Goal: Transaction & Acquisition: Purchase product/service

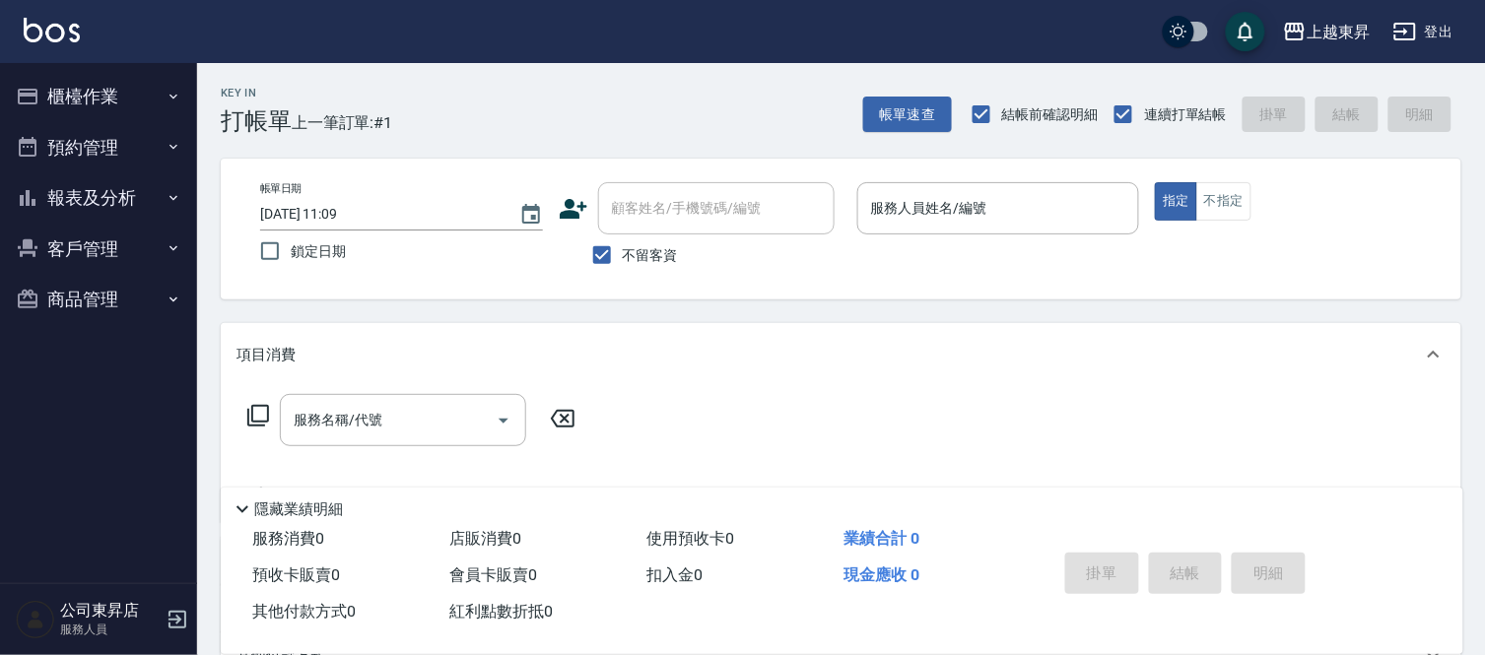
click at [97, 530] on nav "櫃檯作業 打帳單 帳單列表 現金收支登錄 材料自購登錄 每日結帳 排班表 現場電腦打卡 預約管理 預約管理 單日預約紀錄 單週預約紀錄 報表及分析 報表目錄 …" at bounding box center [98, 323] width 197 height 520
click at [97, 533] on nav "櫃檯作業 打帳單 帳單列表 現金收支登錄 材料自購登錄 每日結帳 排班表 現場電腦打卡 預約管理 預約管理 單日預約紀錄 單週預約紀錄 報表及分析 報表目錄 …" at bounding box center [98, 323] width 197 height 520
click at [96, 538] on nav "櫃檯作業 打帳單 帳單列表 現金收支登錄 材料自購登錄 每日結帳 排班表 現場電腦打卡 預約管理 預約管理 單日預約紀錄 單週預約紀錄 報表及分析 報表目錄 …" at bounding box center [98, 323] width 197 height 520
click at [922, 201] on div "服務人員姓名/編號 服務人員姓名/編號" at bounding box center [998, 208] width 283 height 52
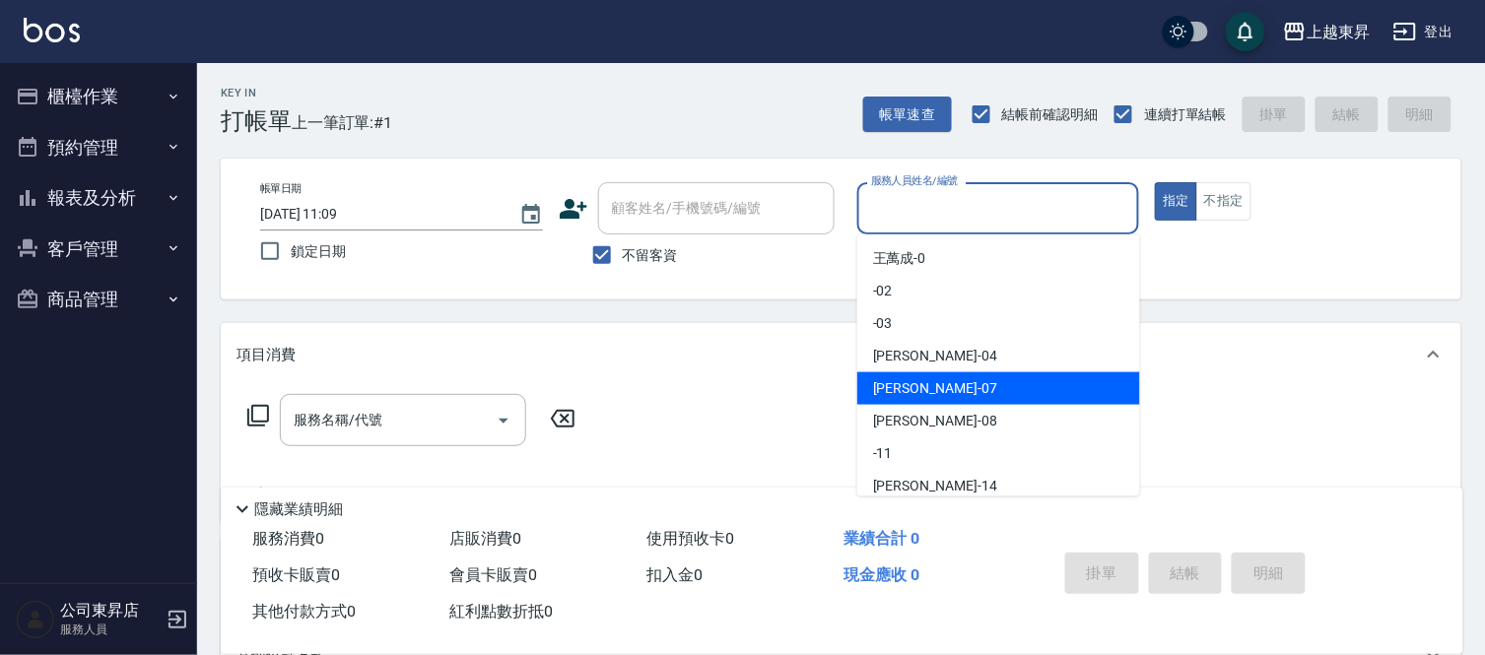
drag, startPoint x: 891, startPoint y: 380, endPoint x: 1166, endPoint y: 232, distance: 312.9
click at [897, 376] on div "榮松 -07" at bounding box center [998, 388] width 283 height 33
type input "[PERSON_NAME]-07"
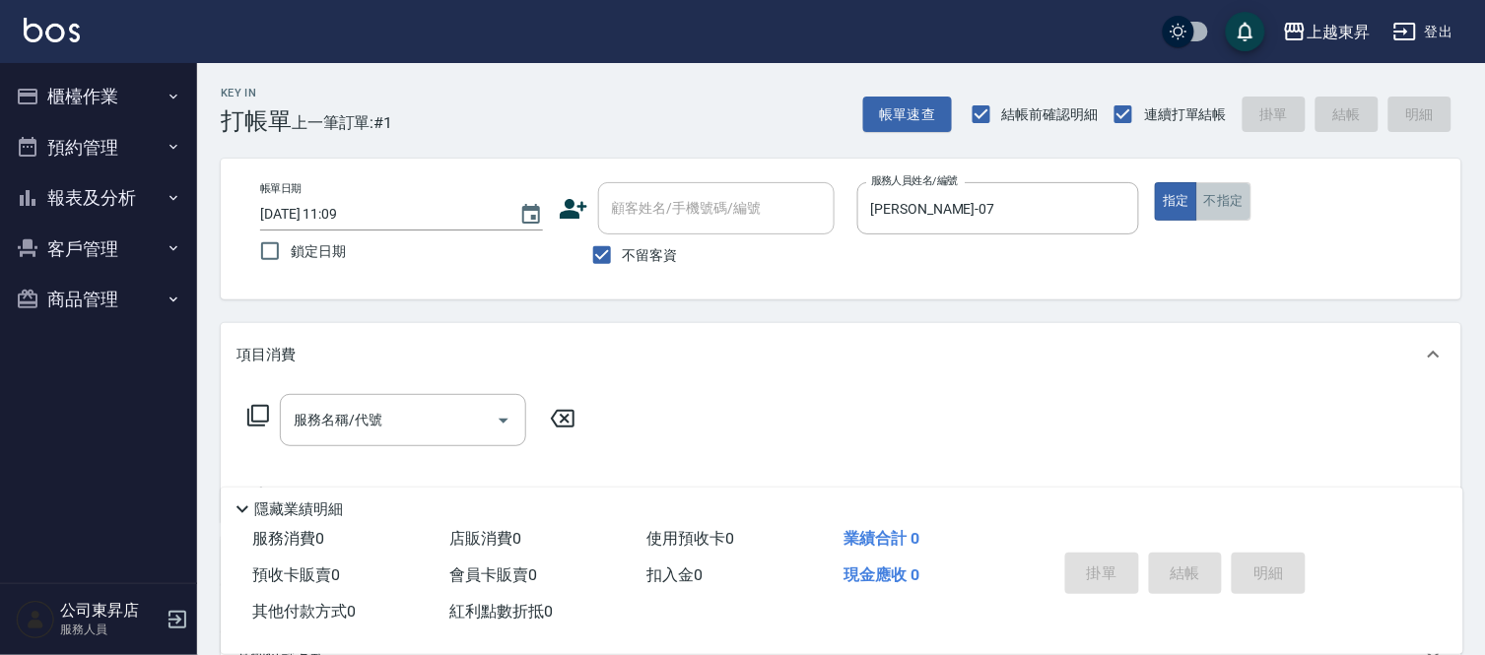
click at [1218, 200] on button "不指定" at bounding box center [1223, 201] width 55 height 38
click at [394, 415] on input "服務名稱/代號" at bounding box center [388, 420] width 199 height 34
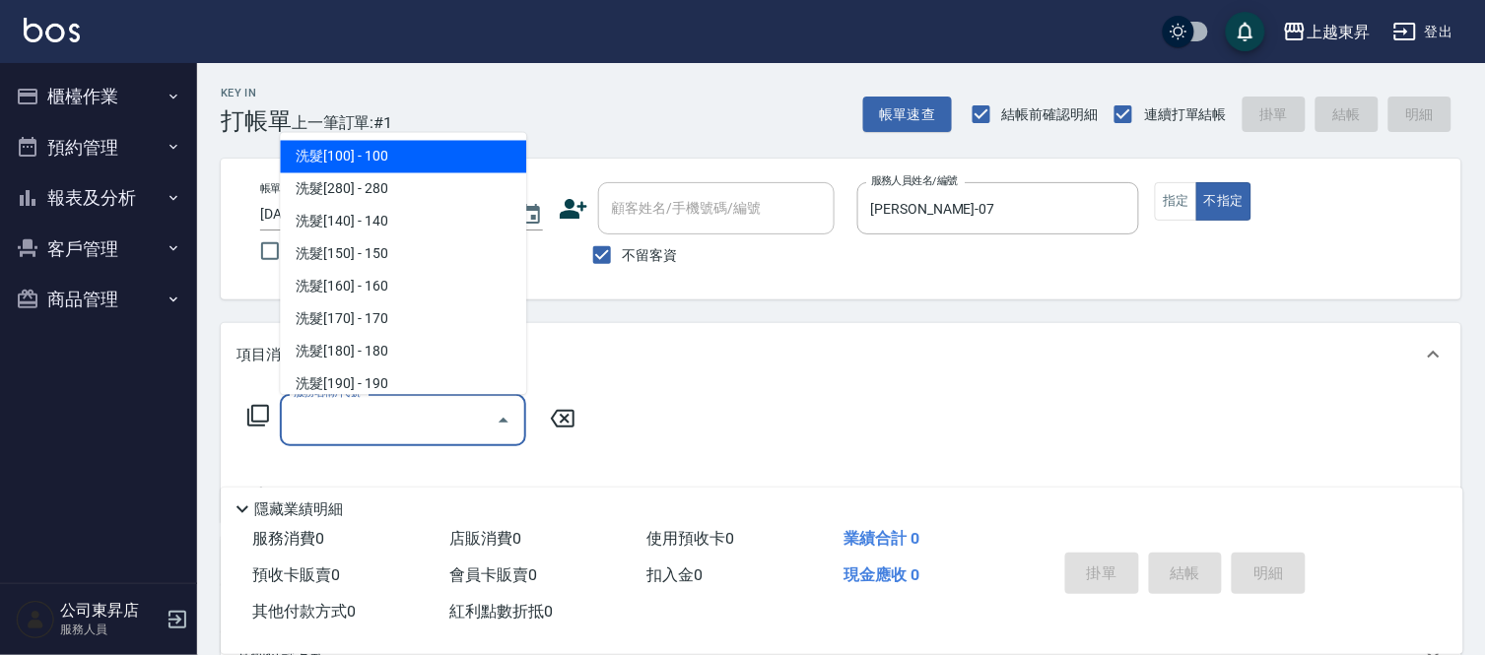
drag, startPoint x: 421, startPoint y: 148, endPoint x: 613, endPoint y: 369, distance: 293.3
click at [424, 151] on span "洗髮[100] - 100" at bounding box center [403, 157] width 246 height 33
type input "洗髮[100](201)"
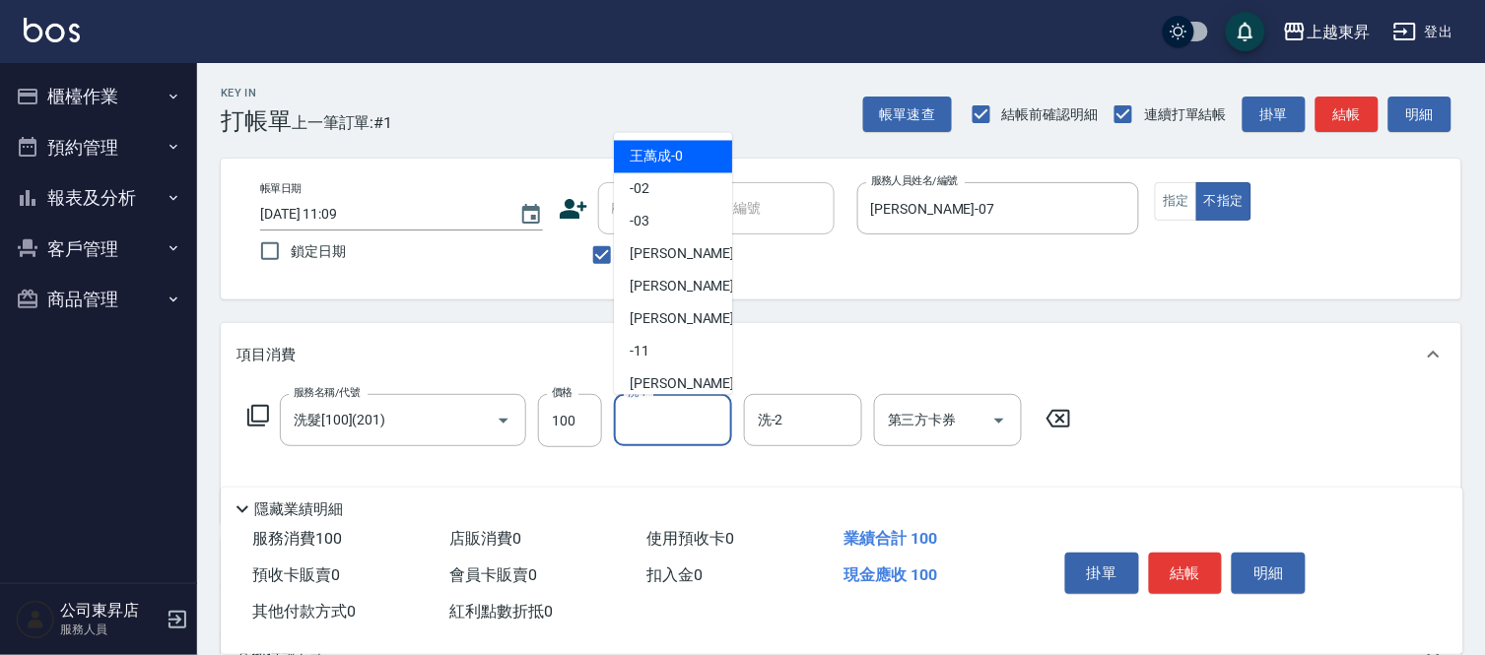
click at [661, 421] on input "洗-1" at bounding box center [673, 420] width 100 height 34
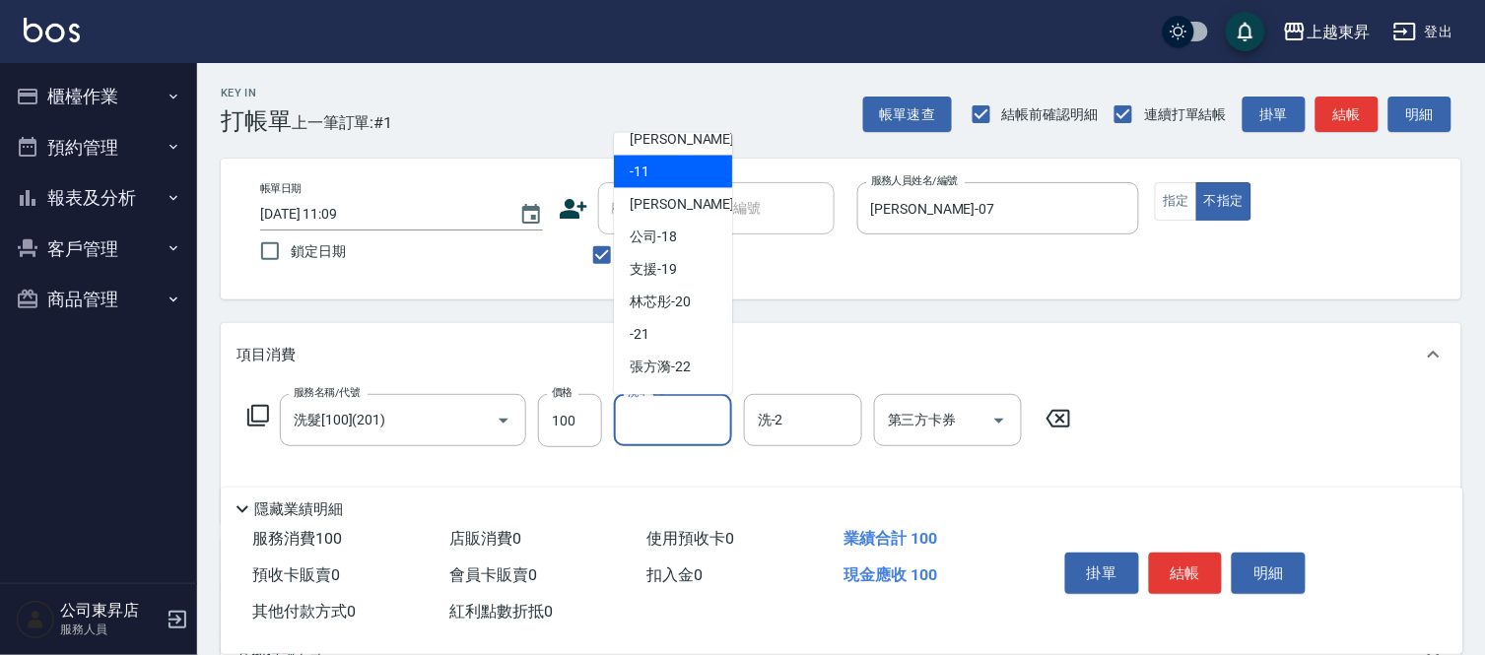
scroll to position [219, 0]
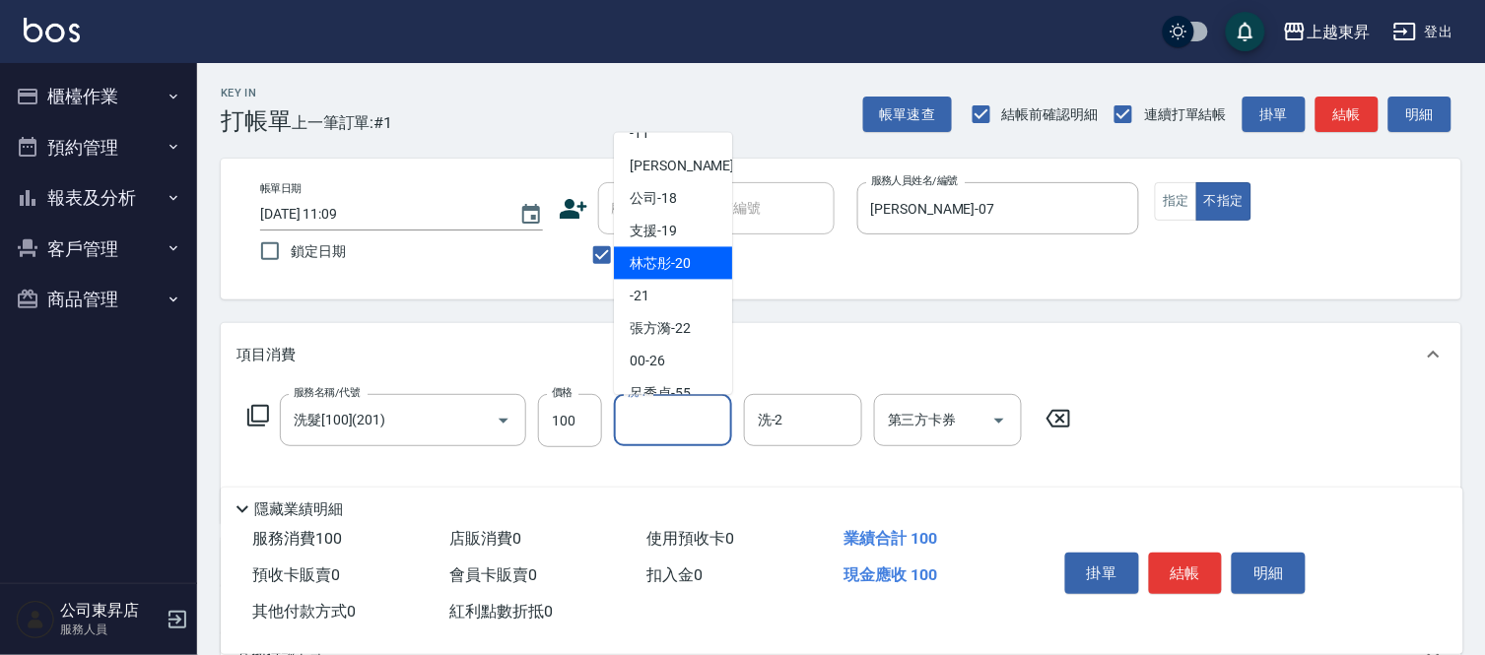
click at [663, 260] on span "林芯彤 -20" at bounding box center [660, 263] width 61 height 21
type input "林芯彤-20"
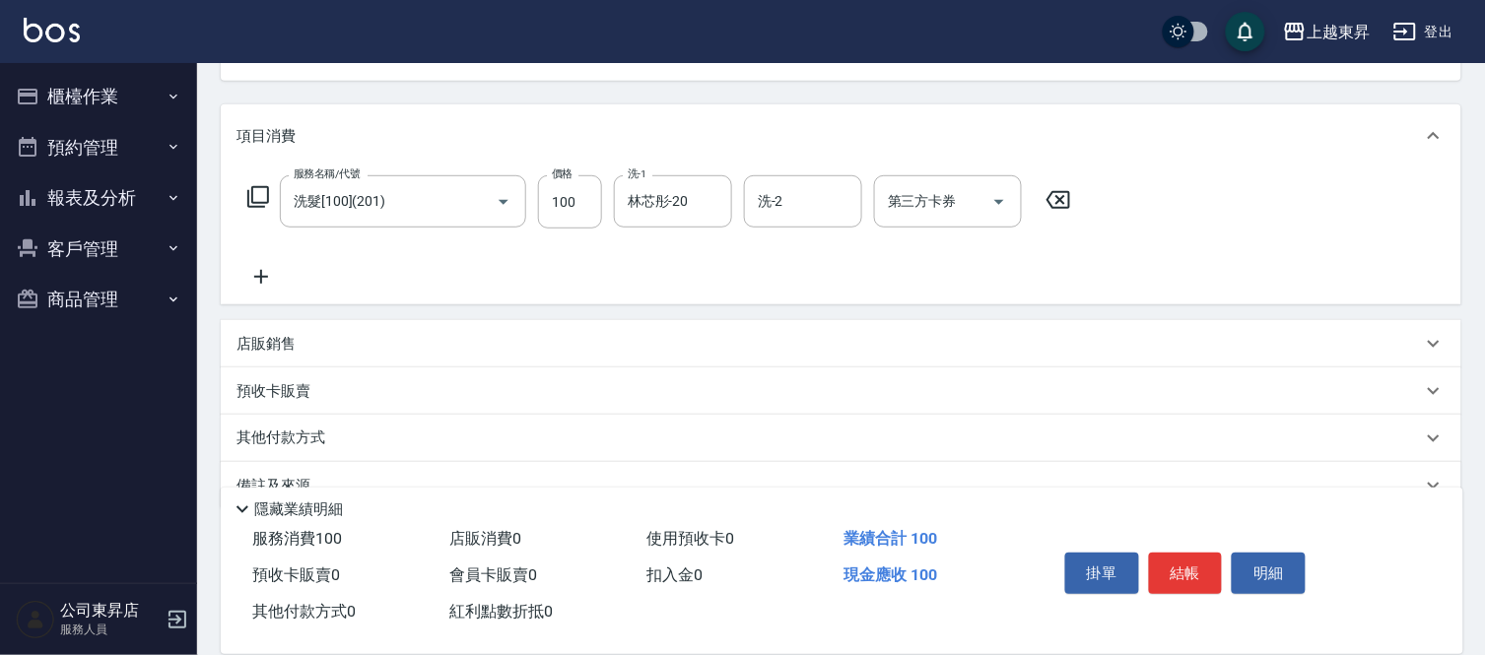
click at [258, 270] on icon at bounding box center [260, 277] width 49 height 24
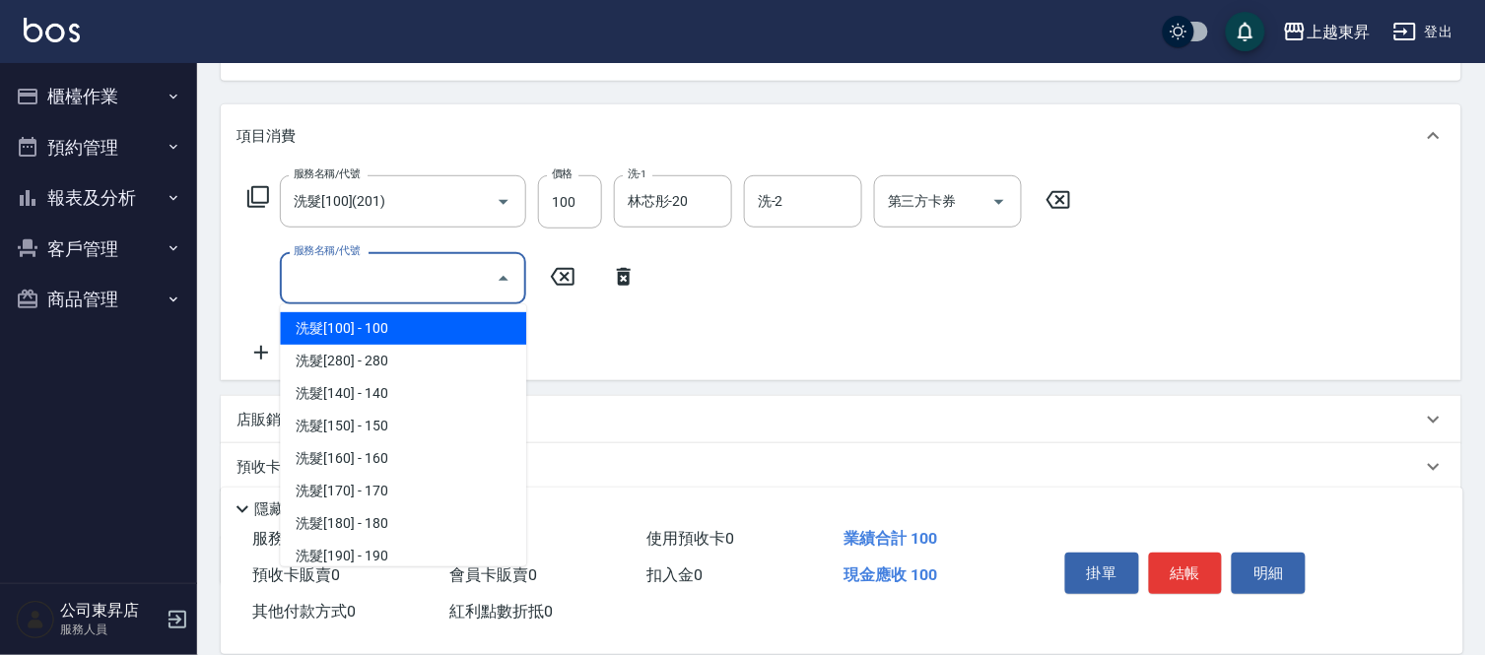
click at [336, 280] on input "服務名稱/代號" at bounding box center [388, 278] width 199 height 34
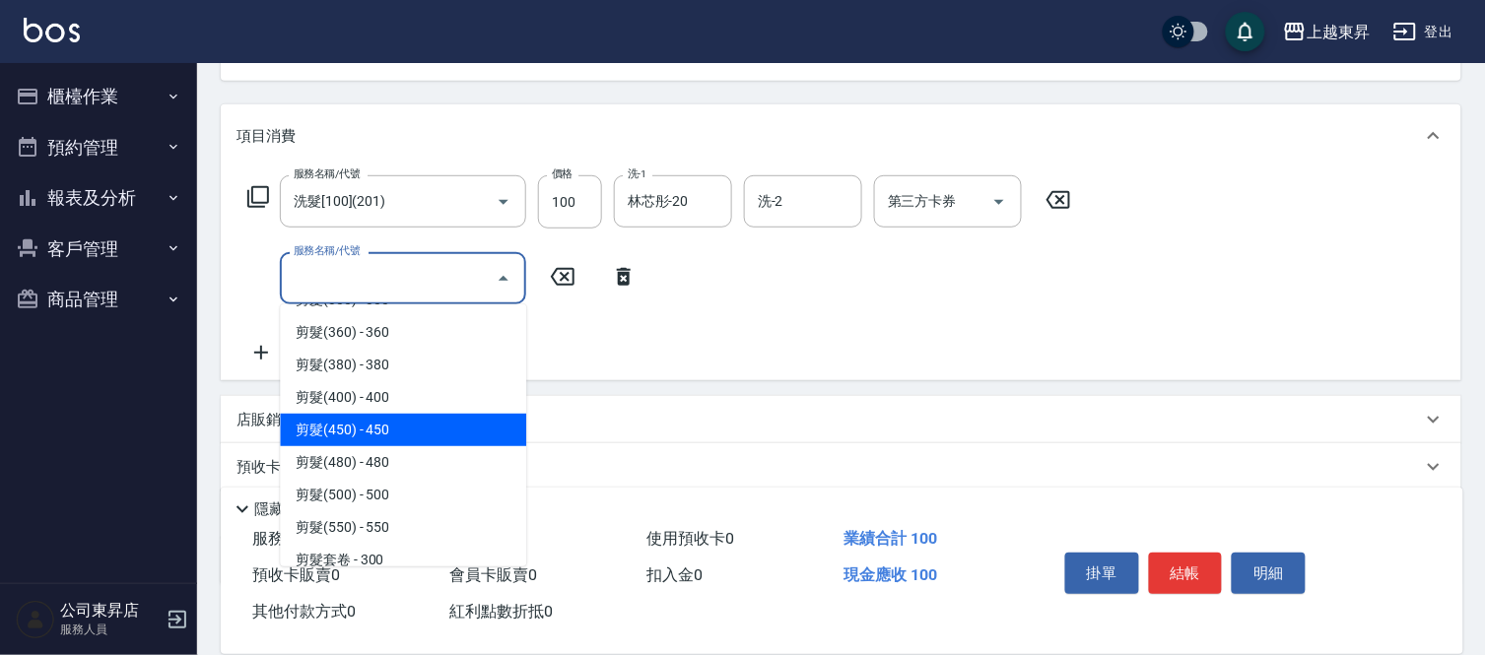
scroll to position [1423, 0]
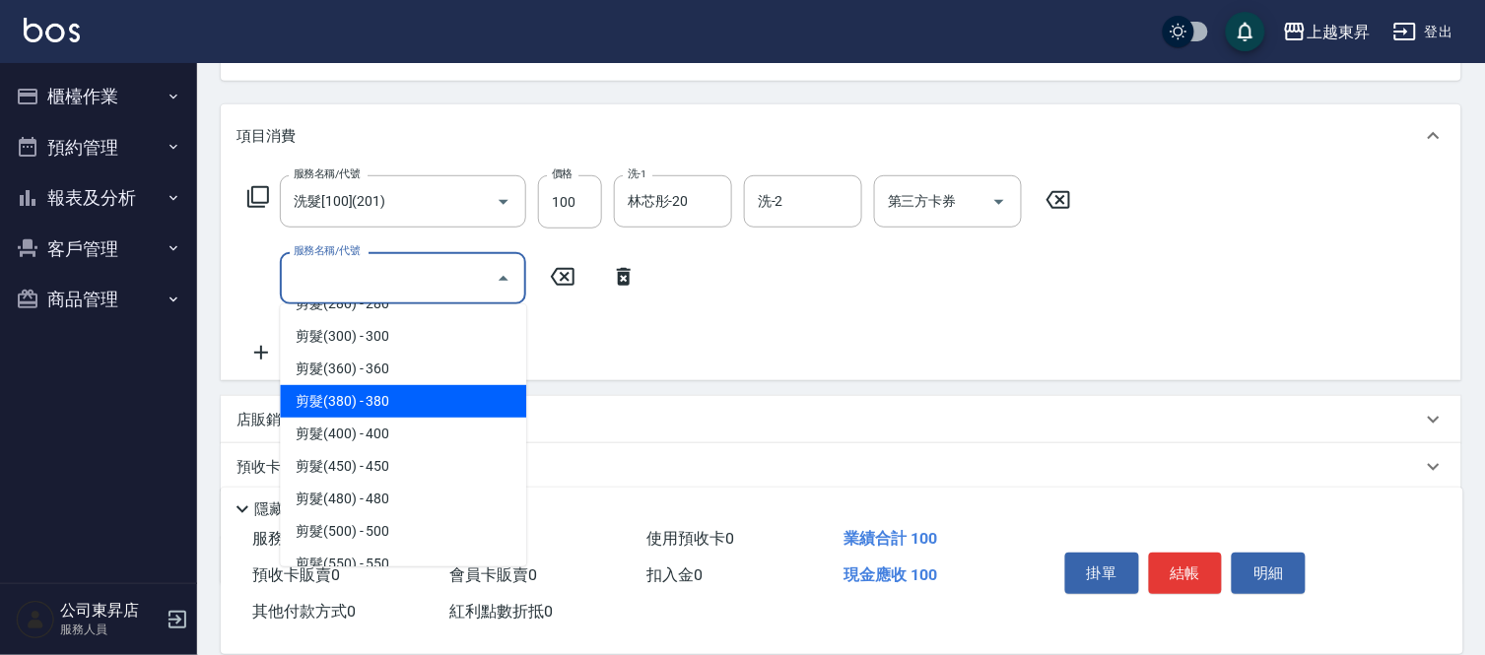
click at [380, 397] on span "剪髮(380) - 380" at bounding box center [403, 401] width 246 height 33
type input "剪髮(380)(404)"
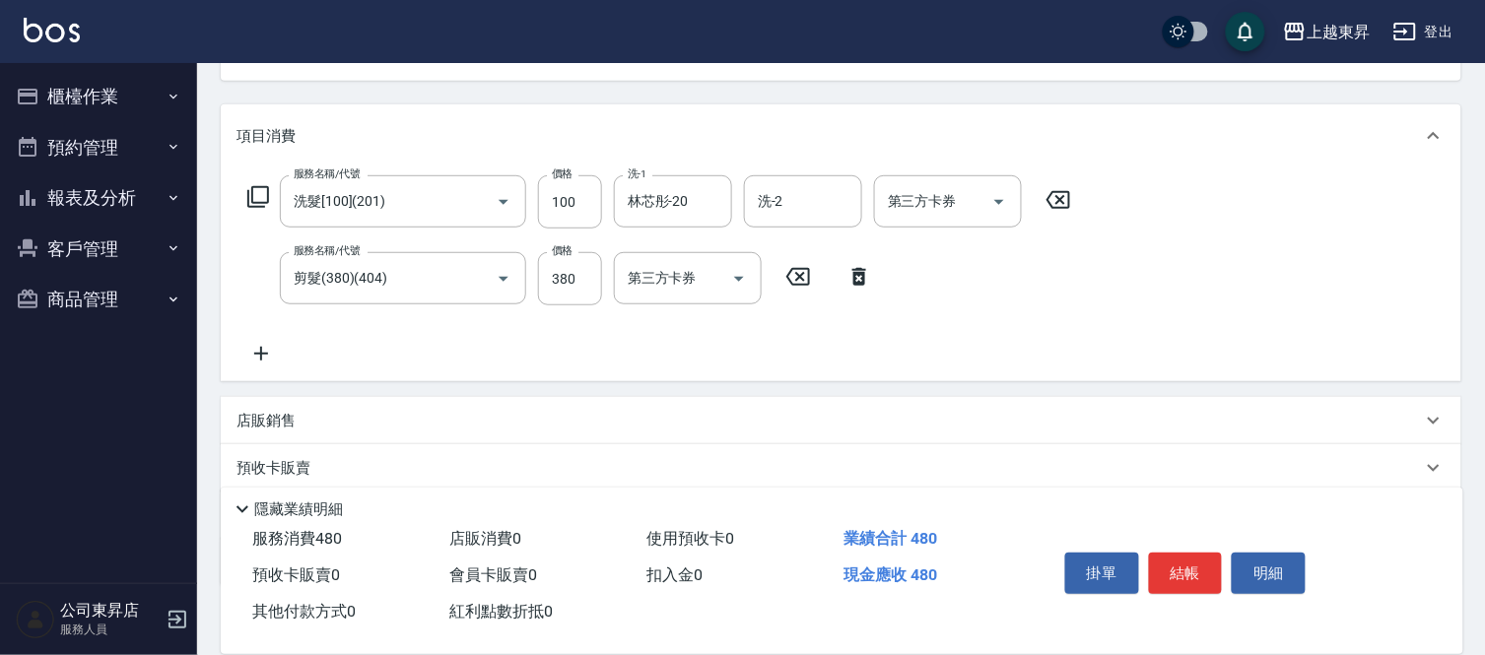
click at [250, 356] on icon at bounding box center [260, 354] width 49 height 24
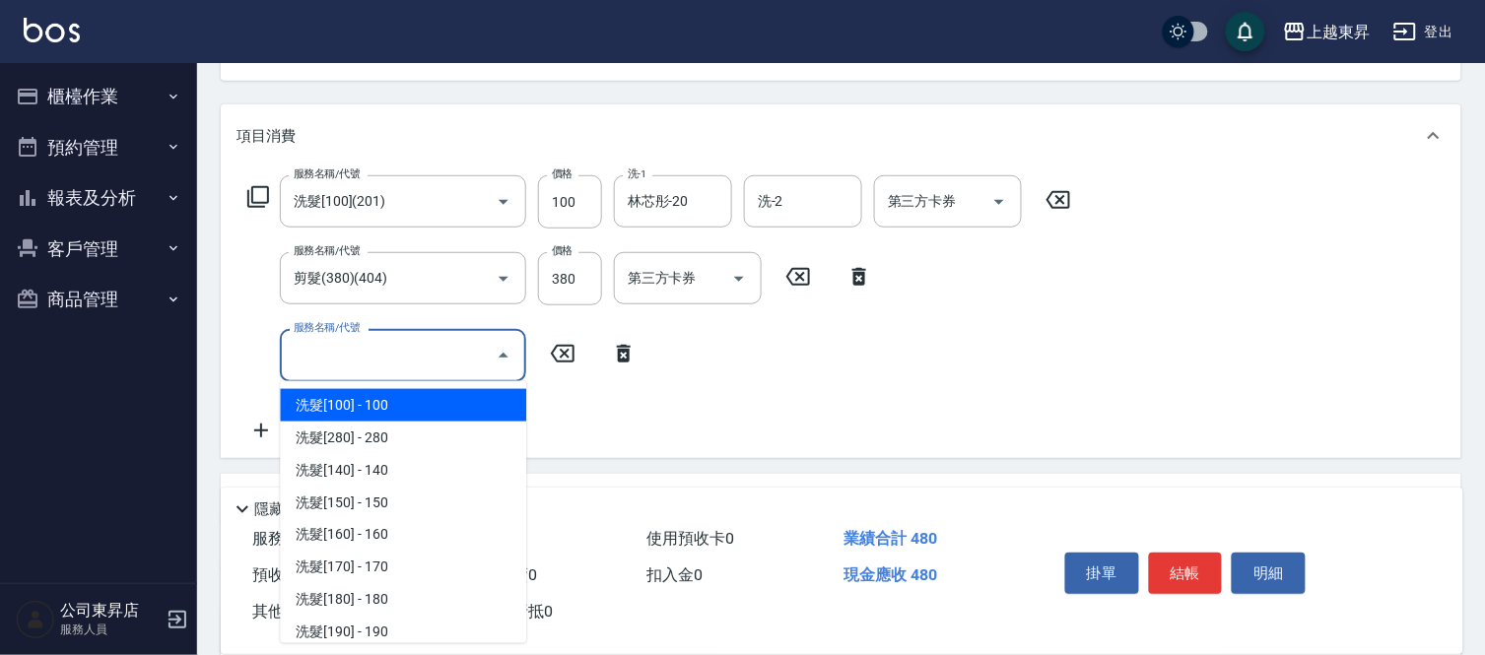
click at [306, 359] on input "服務名稱/代號" at bounding box center [388, 355] width 199 height 34
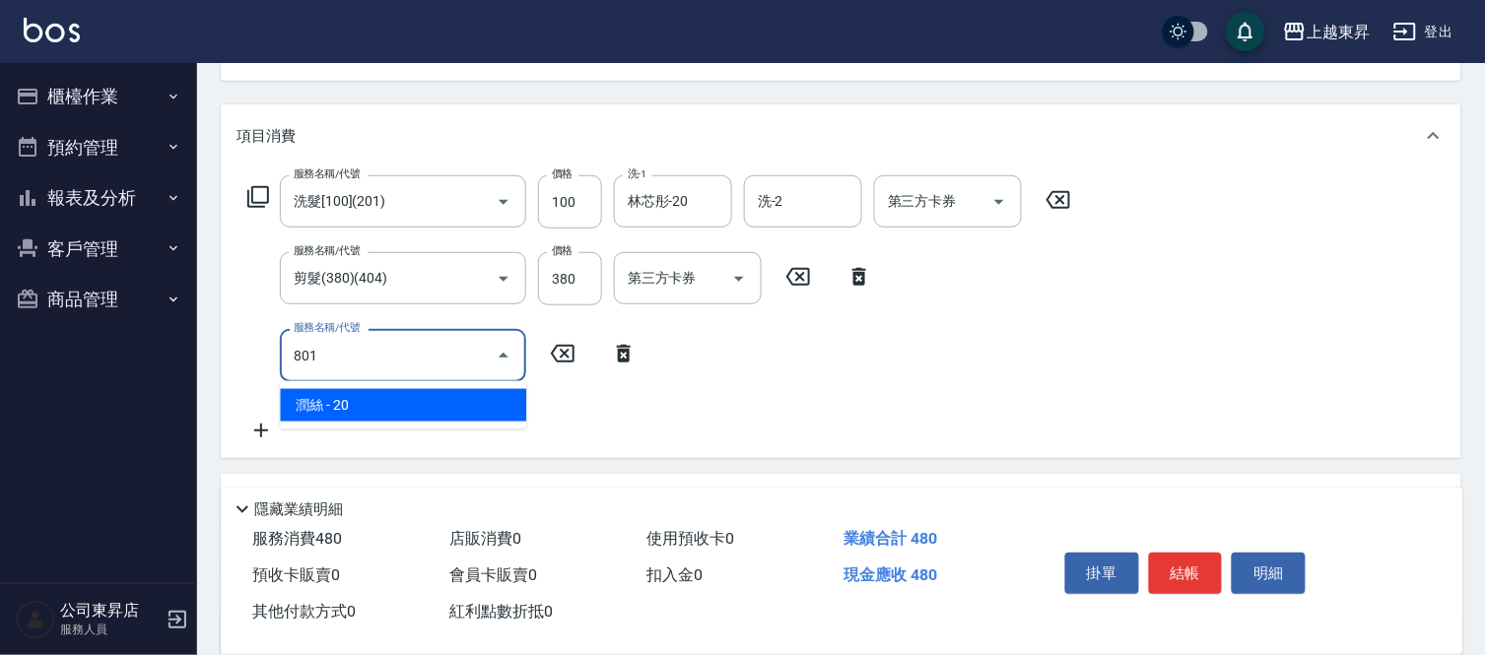
drag, startPoint x: 434, startPoint y: 405, endPoint x: 510, endPoint y: 390, distance: 77.3
click at [434, 406] on span "潤絲 - 20" at bounding box center [403, 405] width 246 height 33
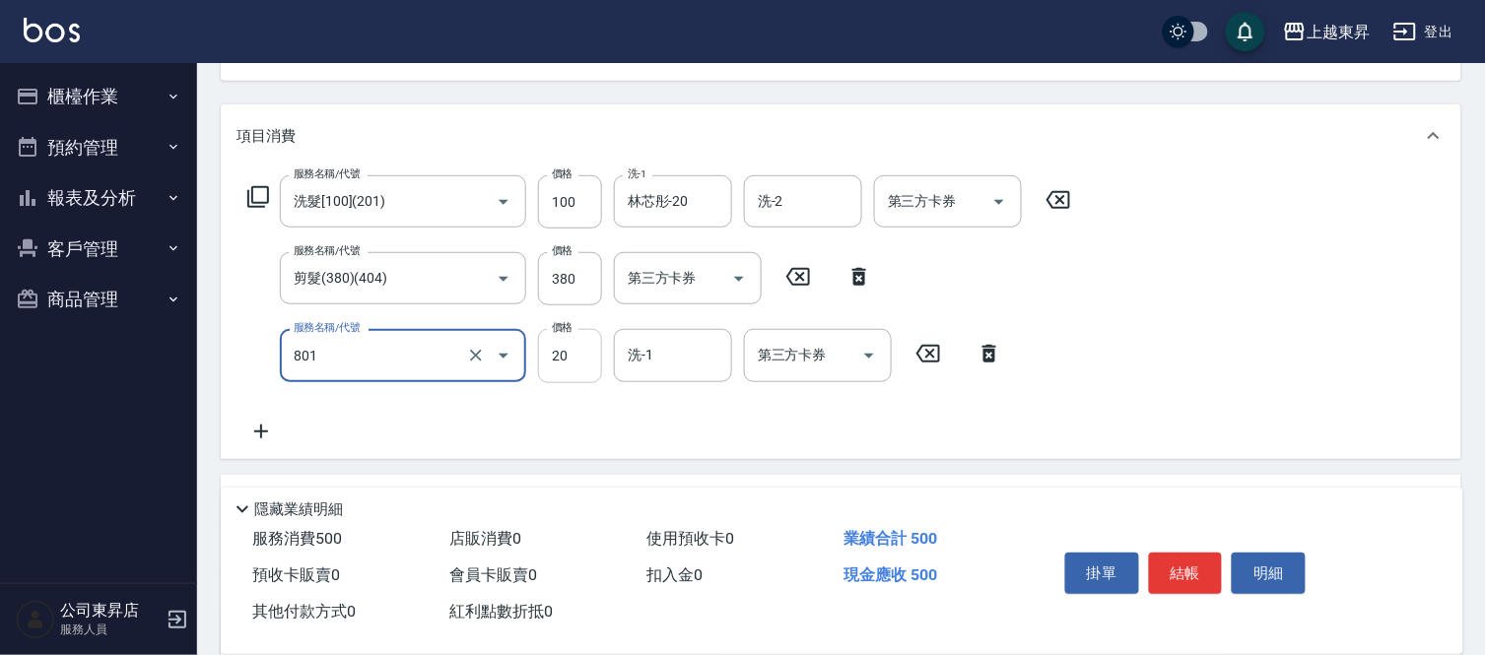
type input "潤絲(801)"
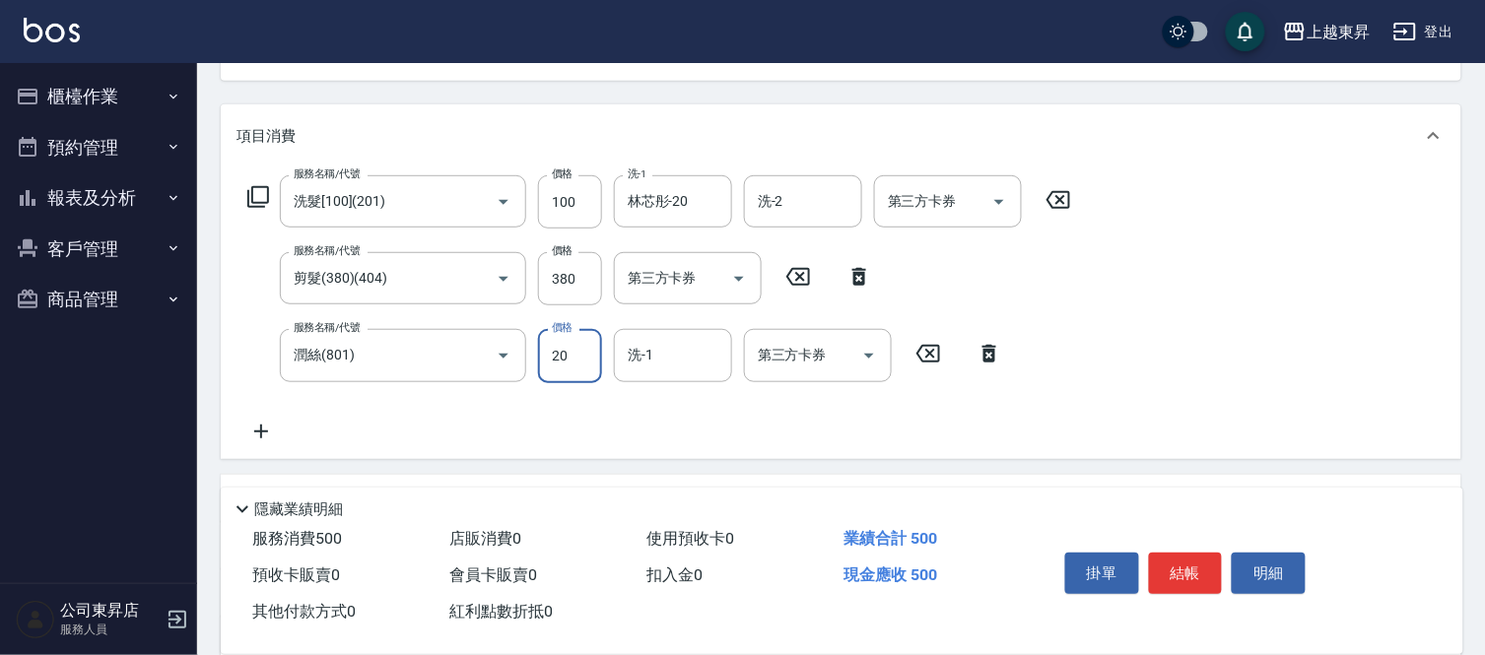
click at [564, 352] on input "20" at bounding box center [570, 355] width 64 height 53
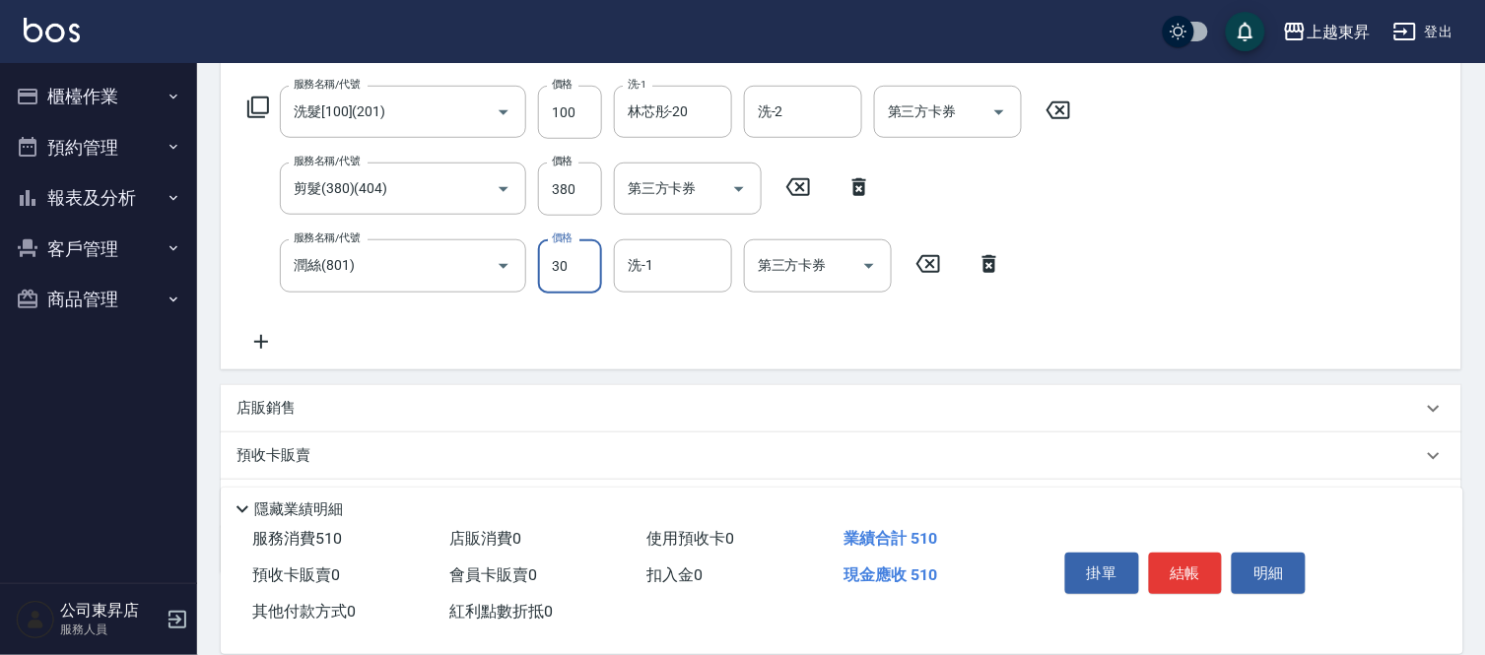
scroll to position [328, 0]
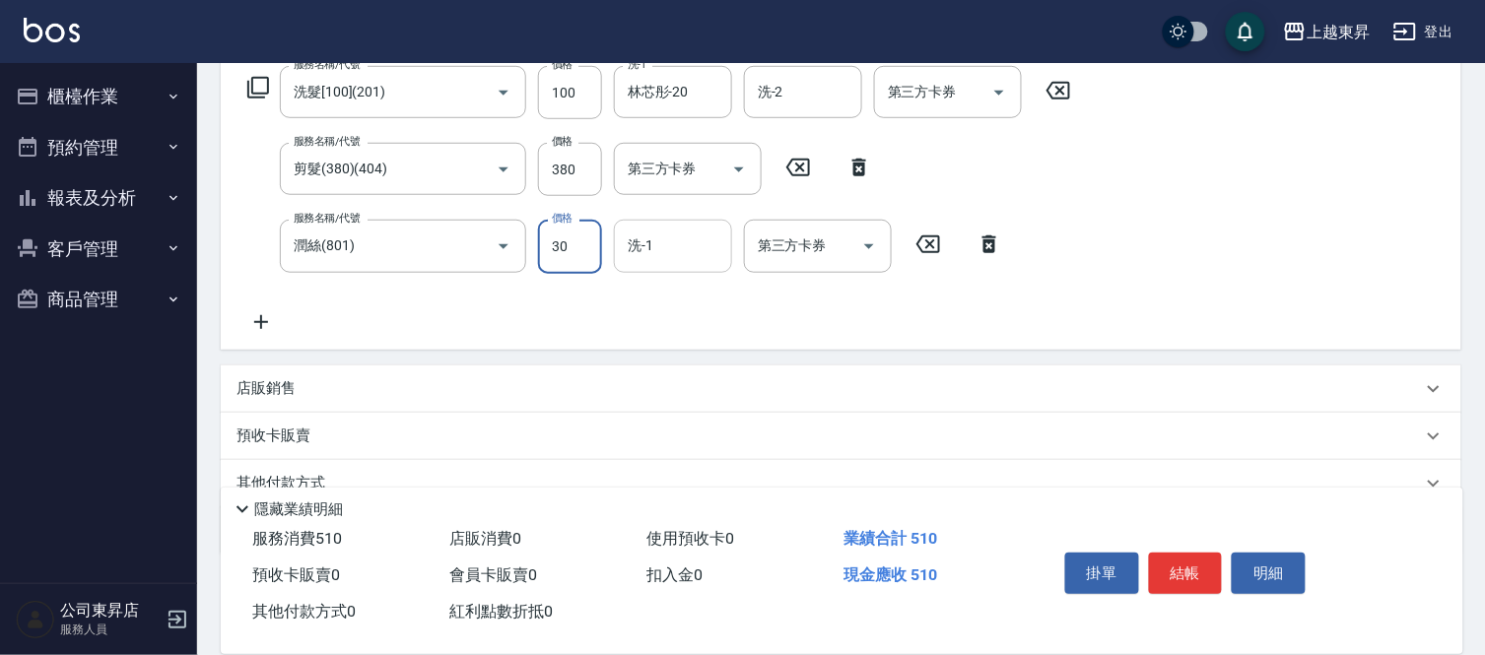
type input "30"
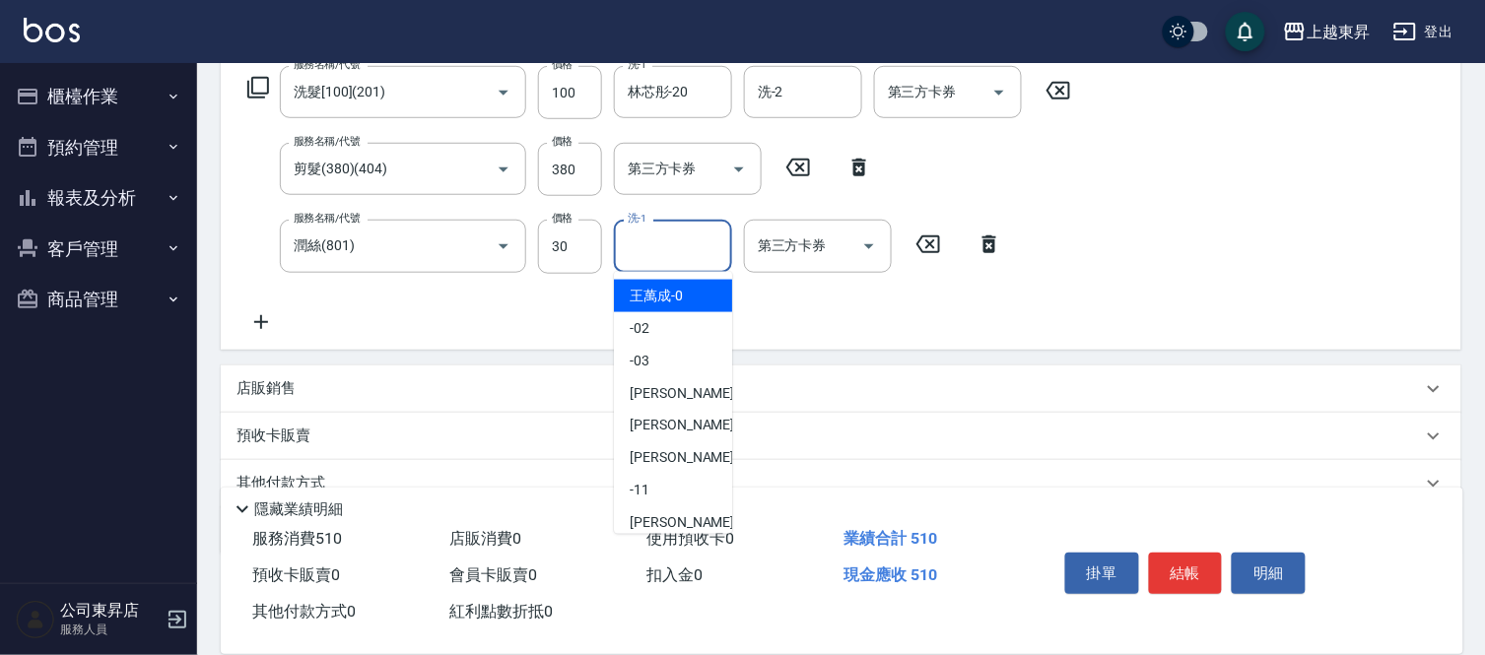
click at [661, 242] on input "洗-1" at bounding box center [673, 246] width 100 height 34
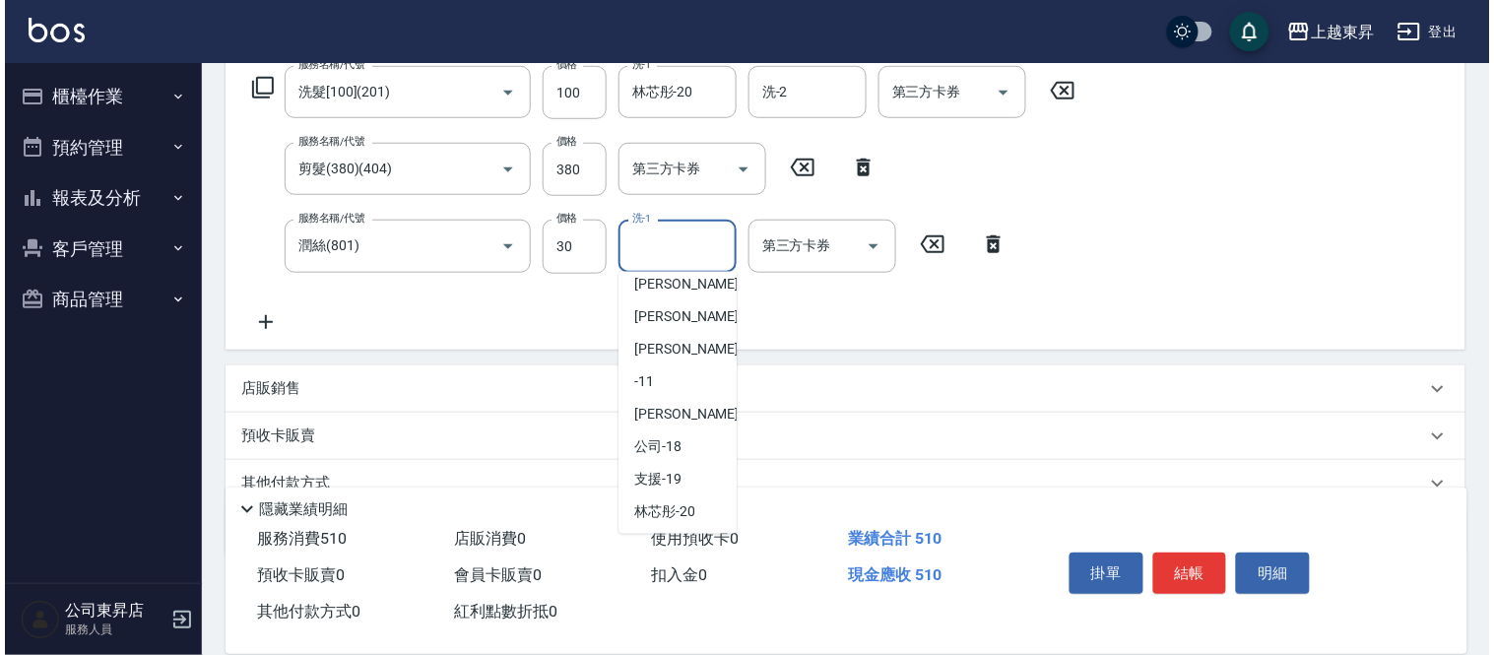
scroll to position [219, 0]
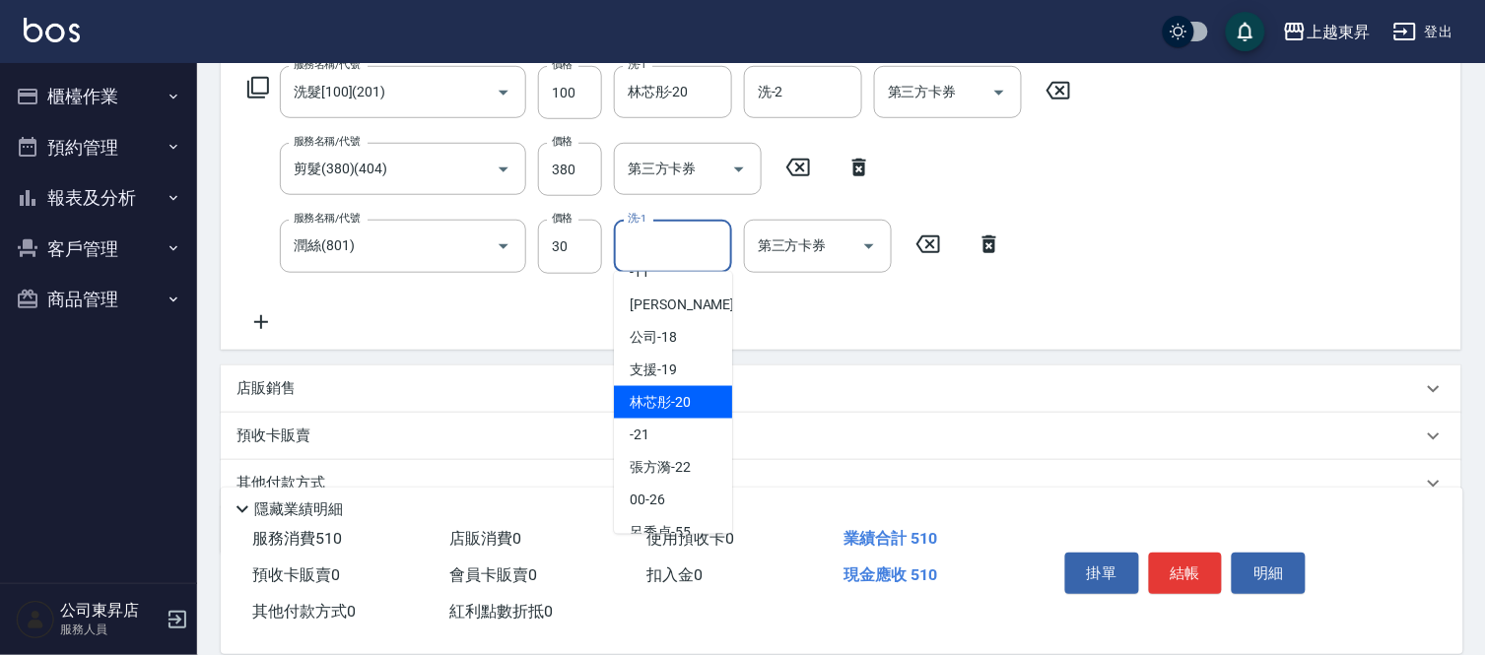
click at [696, 397] on div "林芯彤 -20" at bounding box center [673, 402] width 118 height 33
type input "林芯彤-20"
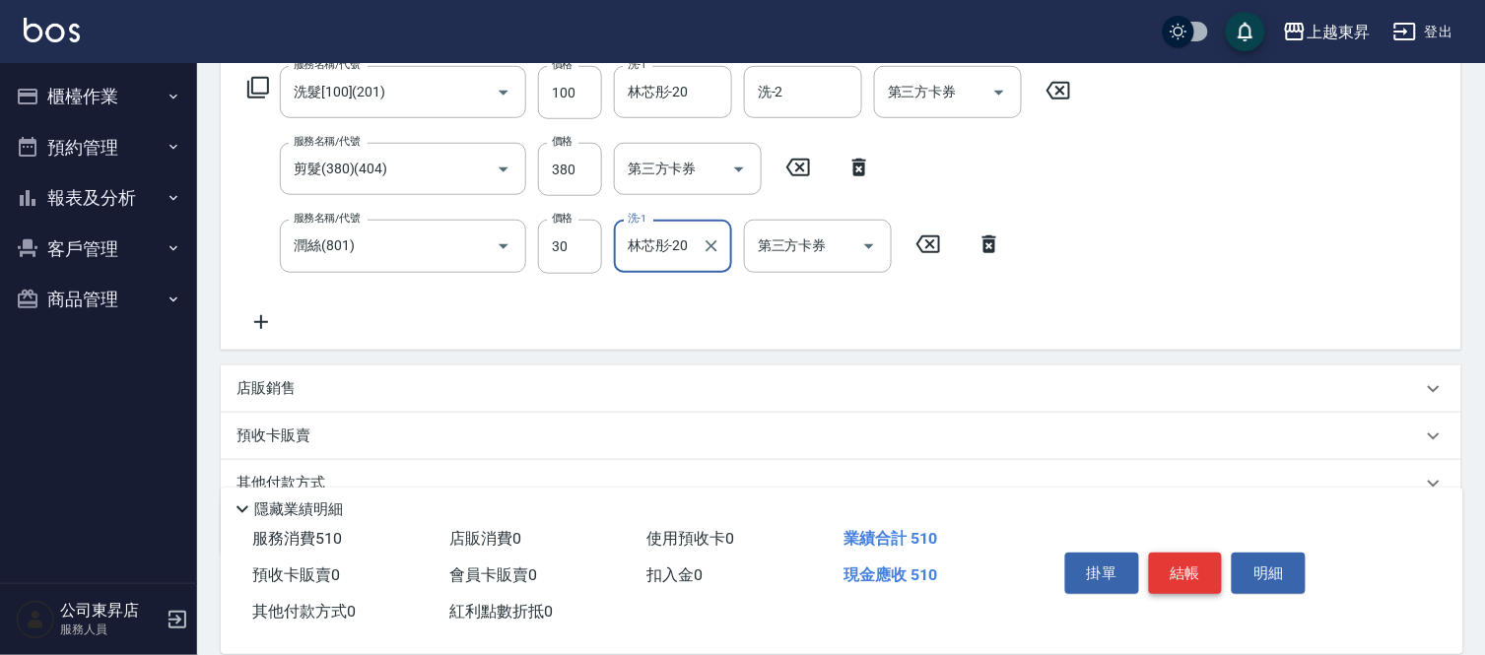
click at [1190, 560] on button "結帳" at bounding box center [1186, 573] width 74 height 41
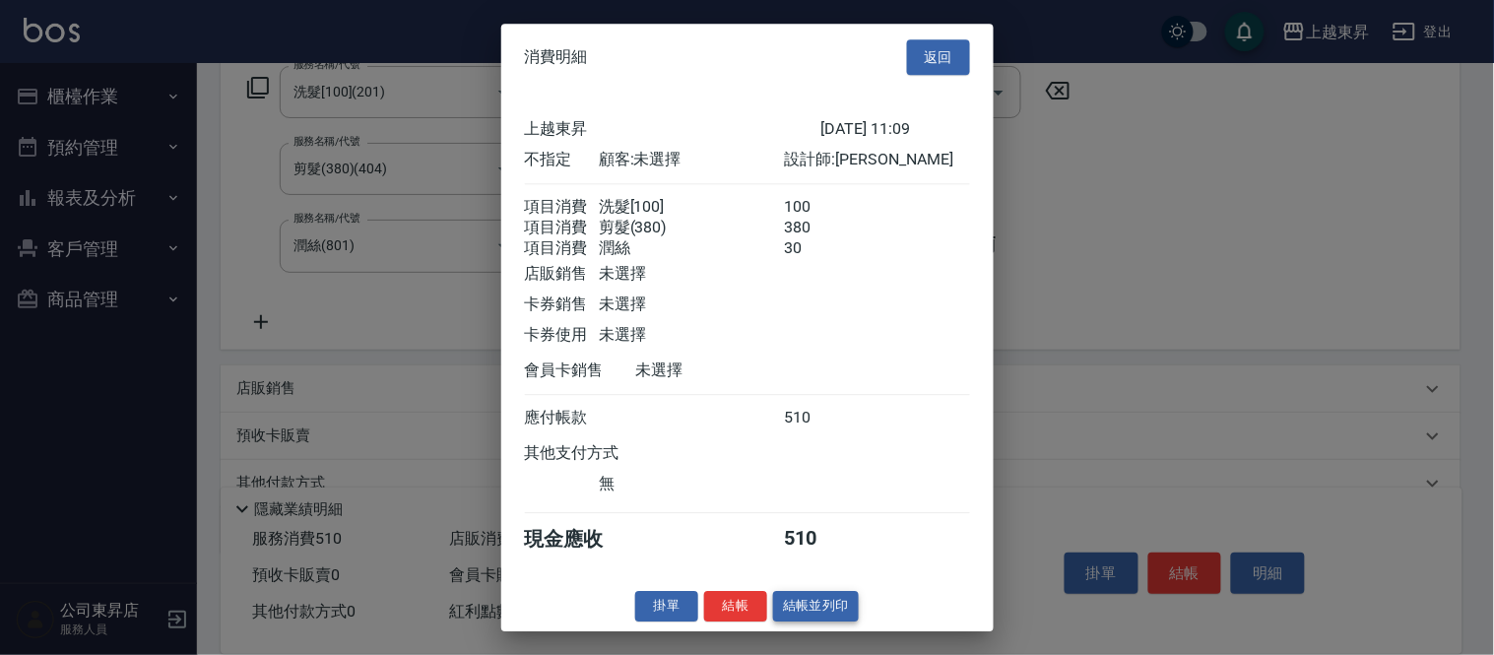
click at [816, 622] on button "結帳並列印" at bounding box center [816, 606] width 86 height 31
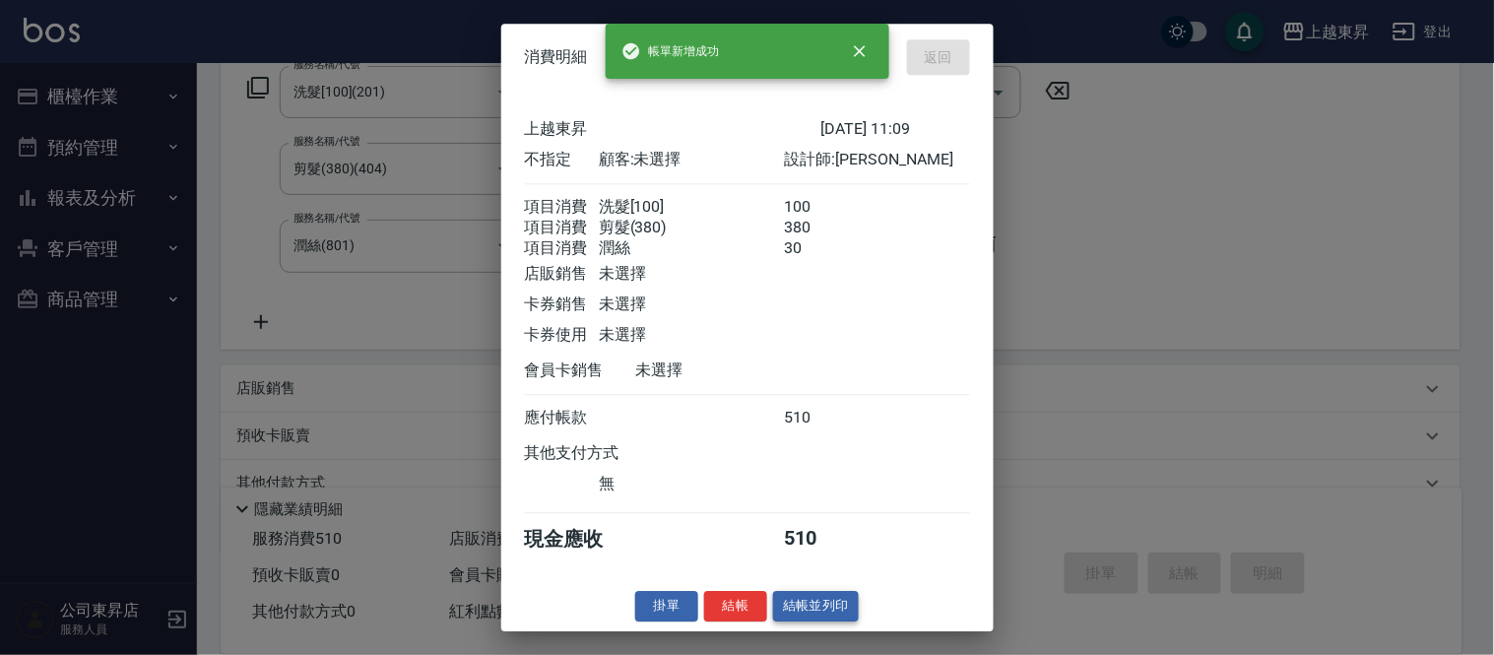
type input "[DATE] 12:35"
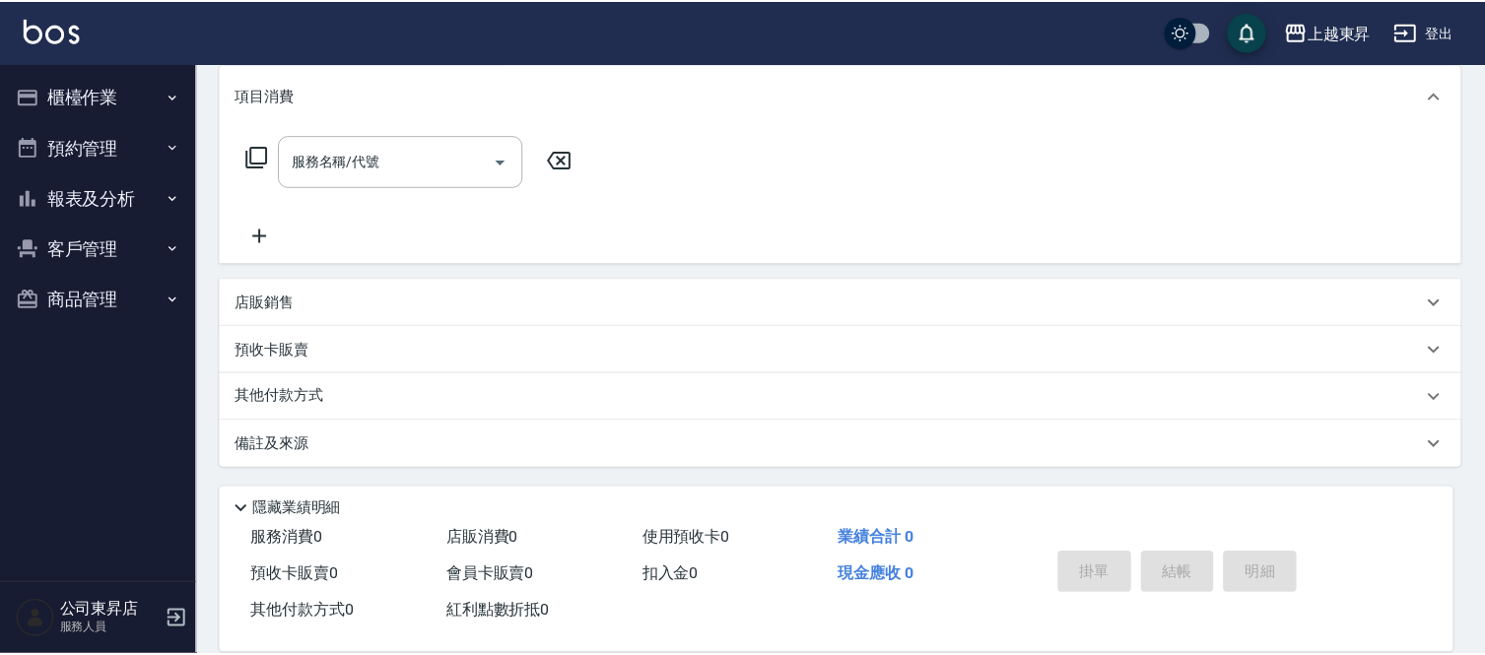
scroll to position [0, 0]
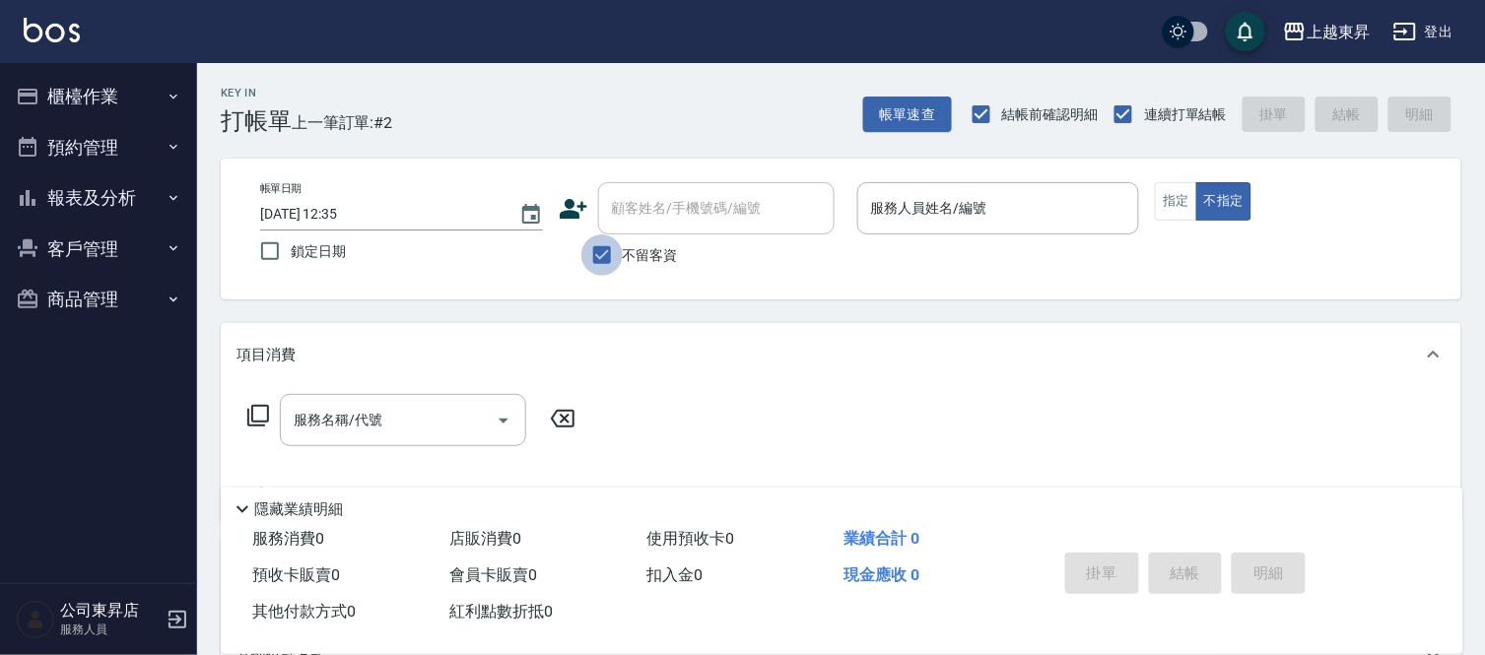
click at [599, 257] on input "不留客資" at bounding box center [601, 254] width 41 height 41
checkbox input "false"
click at [646, 200] on div "顧客姓名/手機號碼/編號 顧客姓名/手機號碼/編號" at bounding box center [716, 208] width 236 height 52
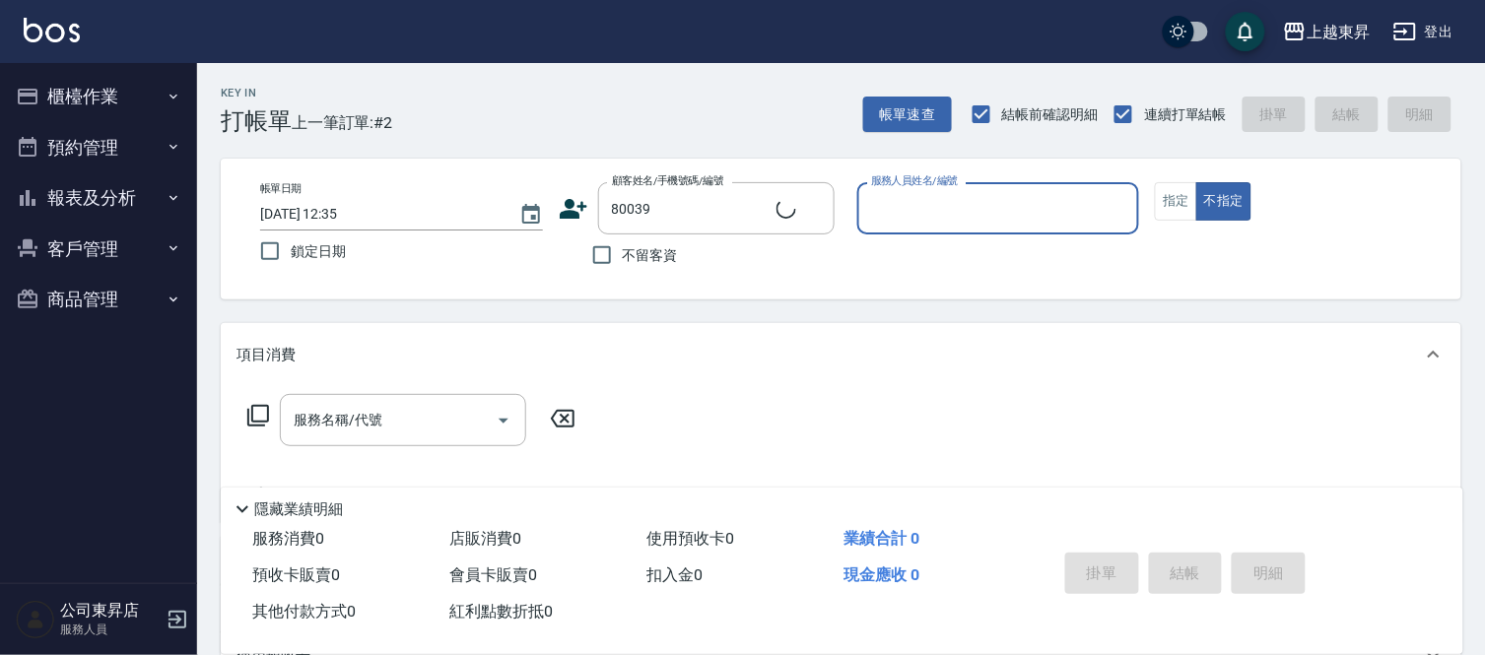
type input "[PERSON_NAME]/0921116449/80039"
type input "[PERSON_NAME]-08"
click at [1173, 203] on button "指定" at bounding box center [1176, 201] width 42 height 38
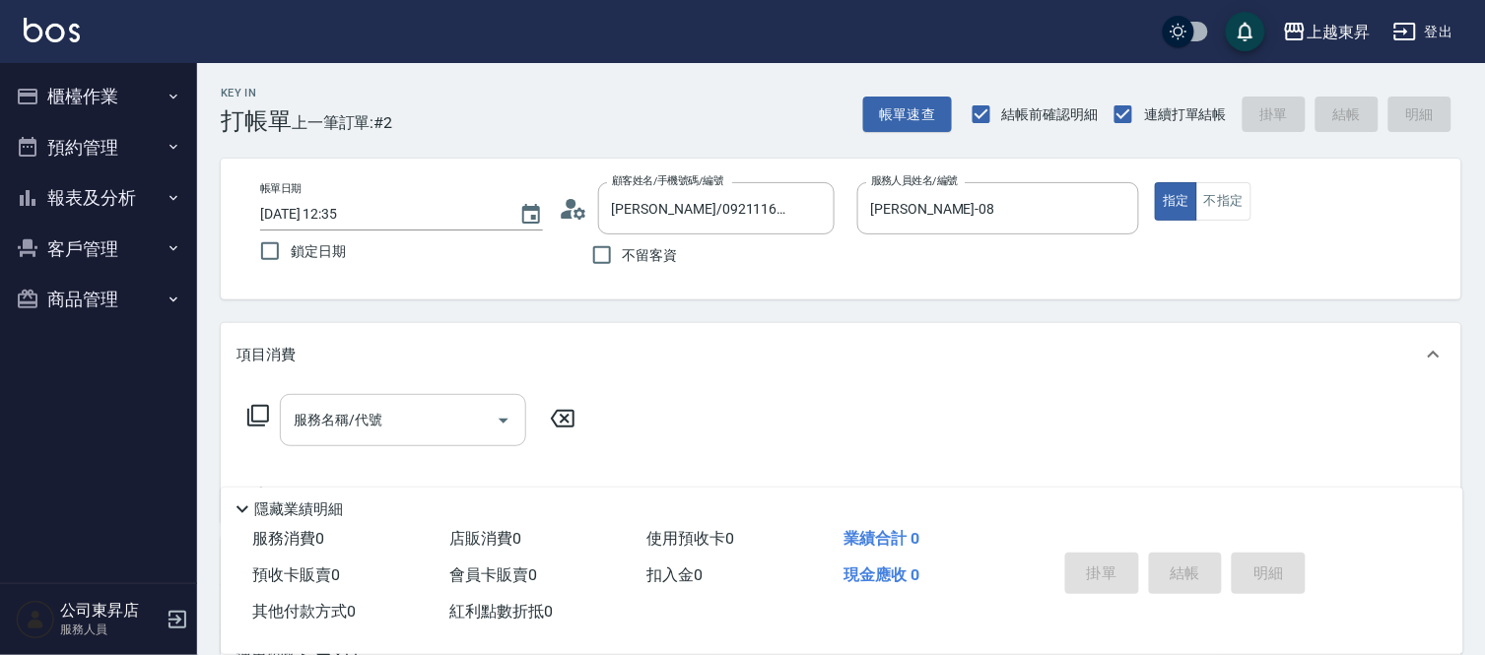
click at [321, 425] on div "服務名稱/代號 服務名稱/代號" at bounding box center [403, 420] width 246 height 52
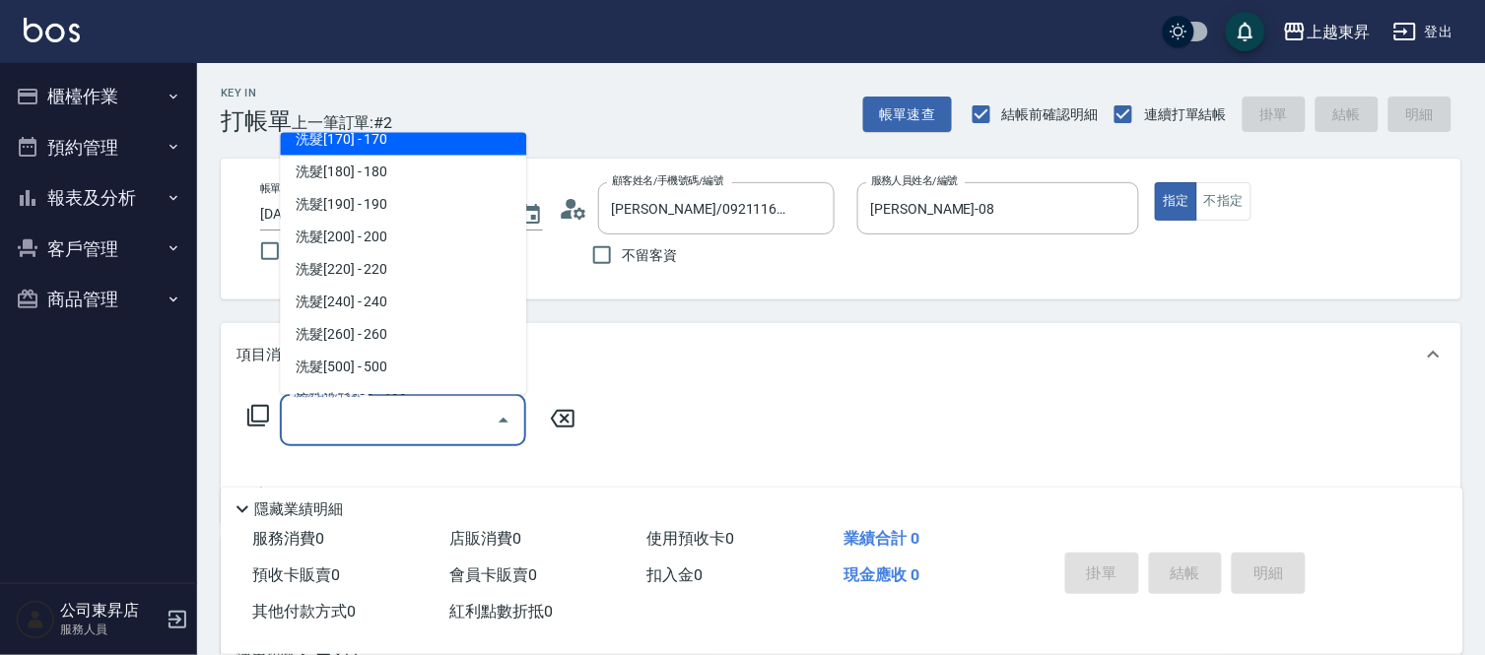
scroll to position [328, 0]
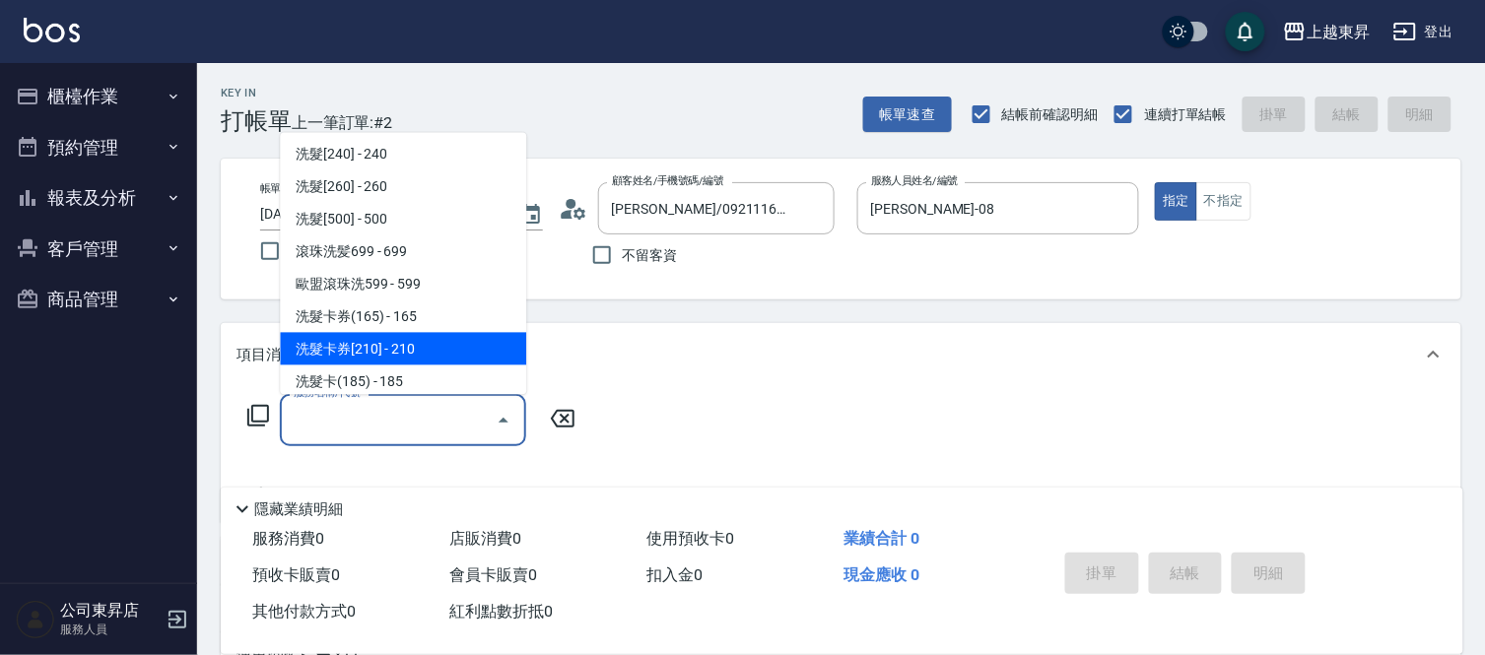
click at [407, 351] on span "洗髮卡券[210] - 210" at bounding box center [403, 349] width 246 height 33
type input "洗髮卡券[210](222)"
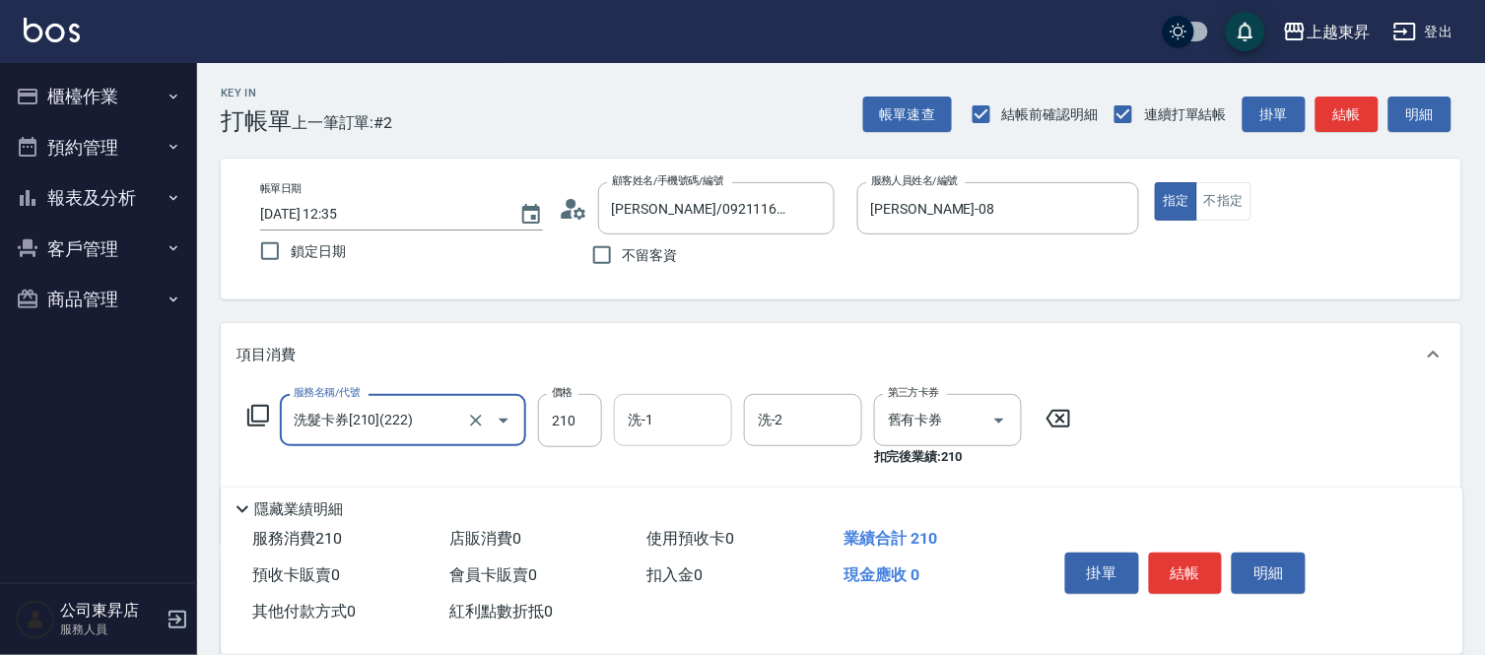
click at [692, 428] on input "洗-1" at bounding box center [673, 420] width 100 height 34
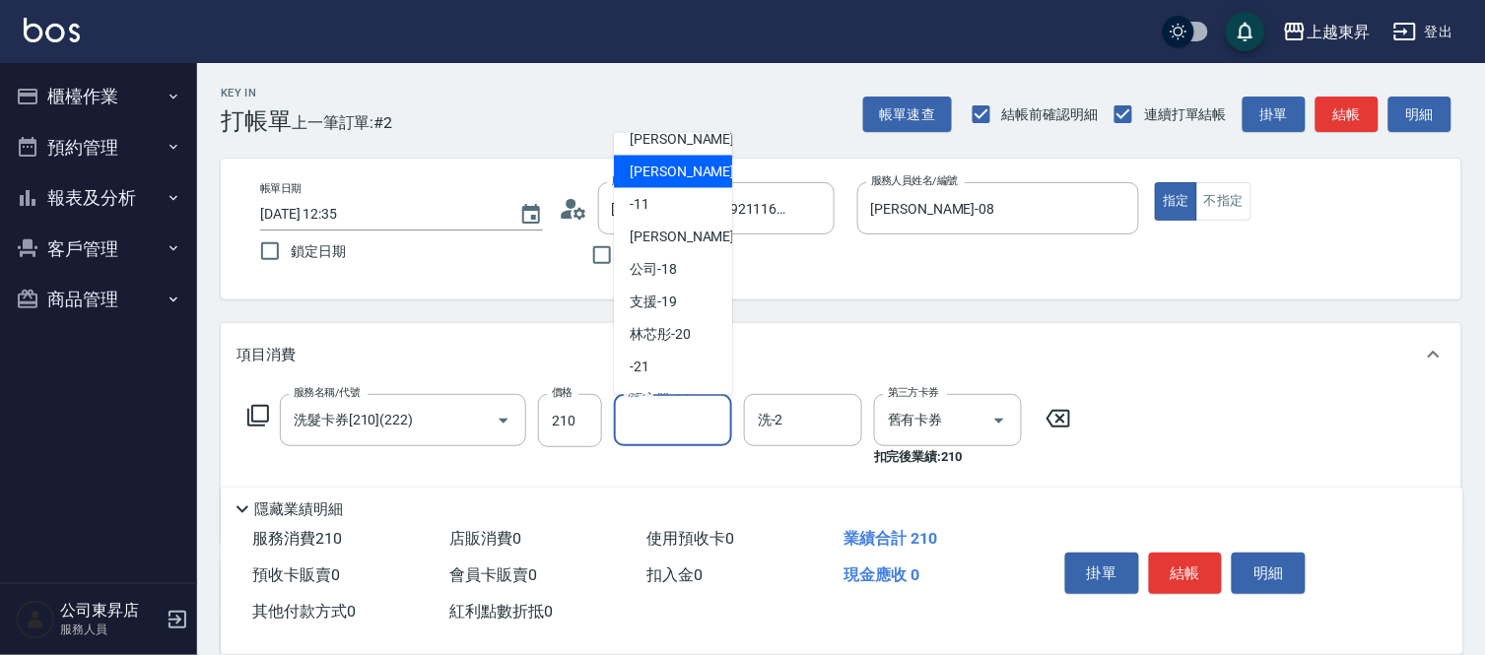
scroll to position [305, 0]
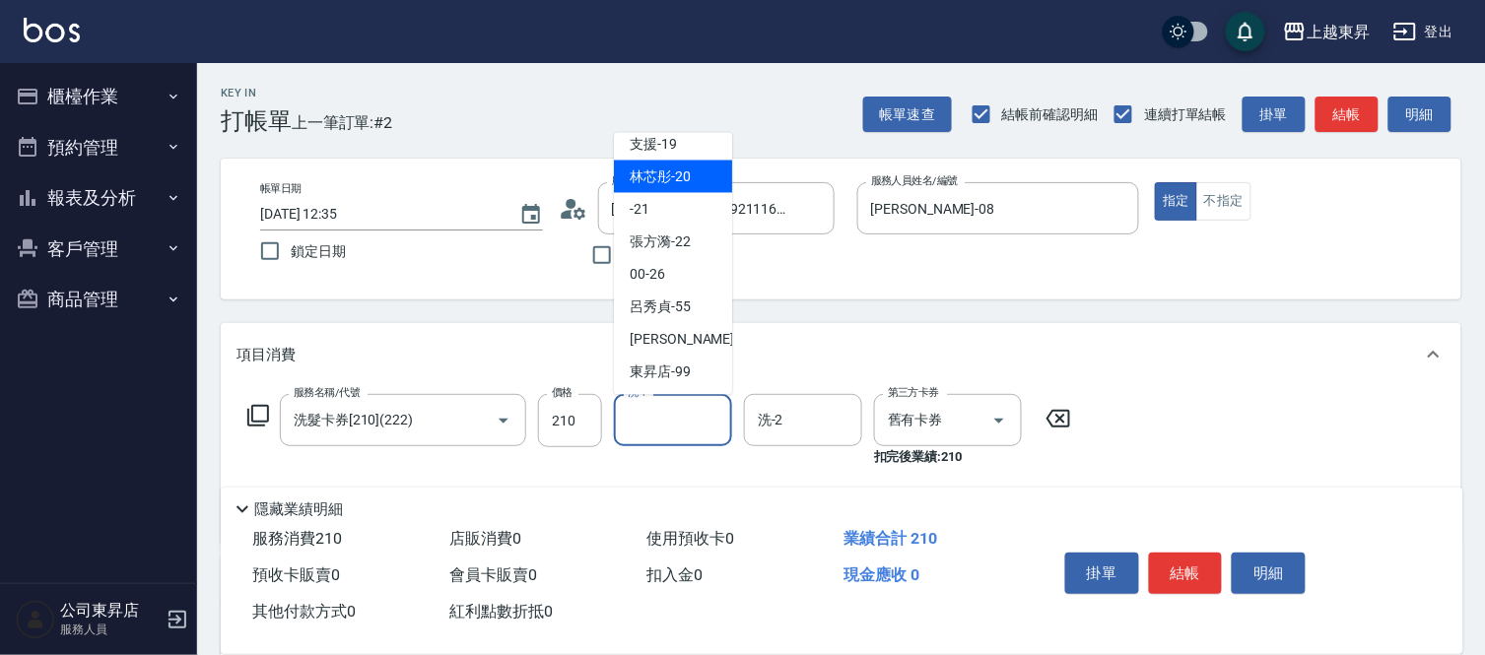
click at [672, 180] on span "林芯彤 -20" at bounding box center [660, 176] width 61 height 21
type input "林芯彤-20"
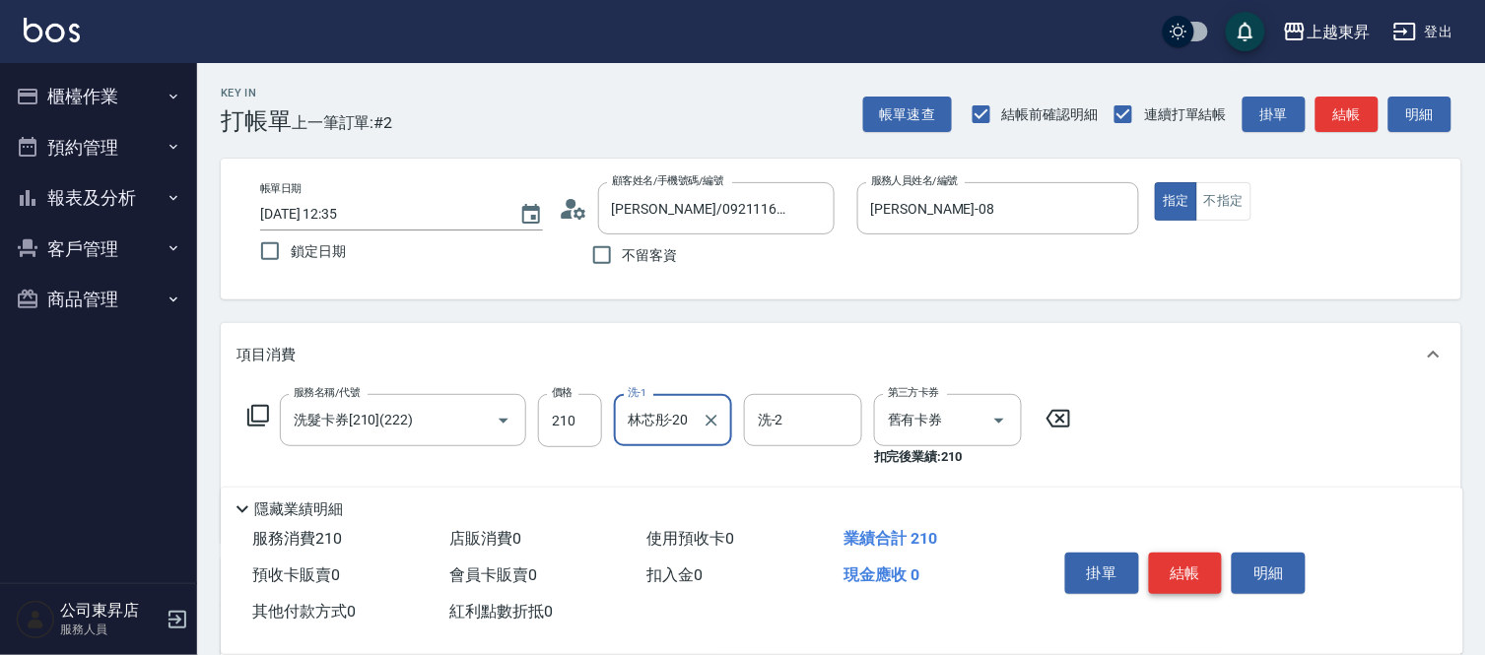
click at [1170, 558] on button "結帳" at bounding box center [1186, 573] width 74 height 41
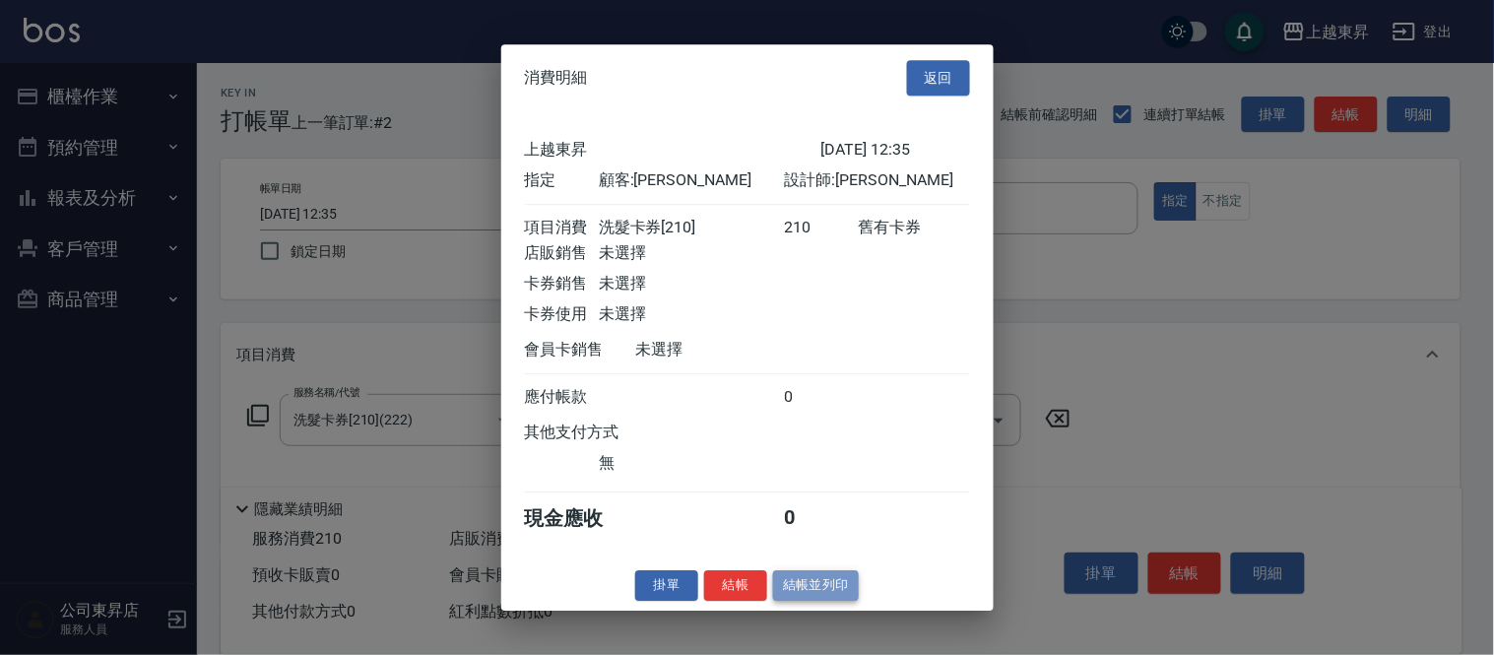
click at [800, 598] on button "結帳並列印" at bounding box center [816, 585] width 86 height 31
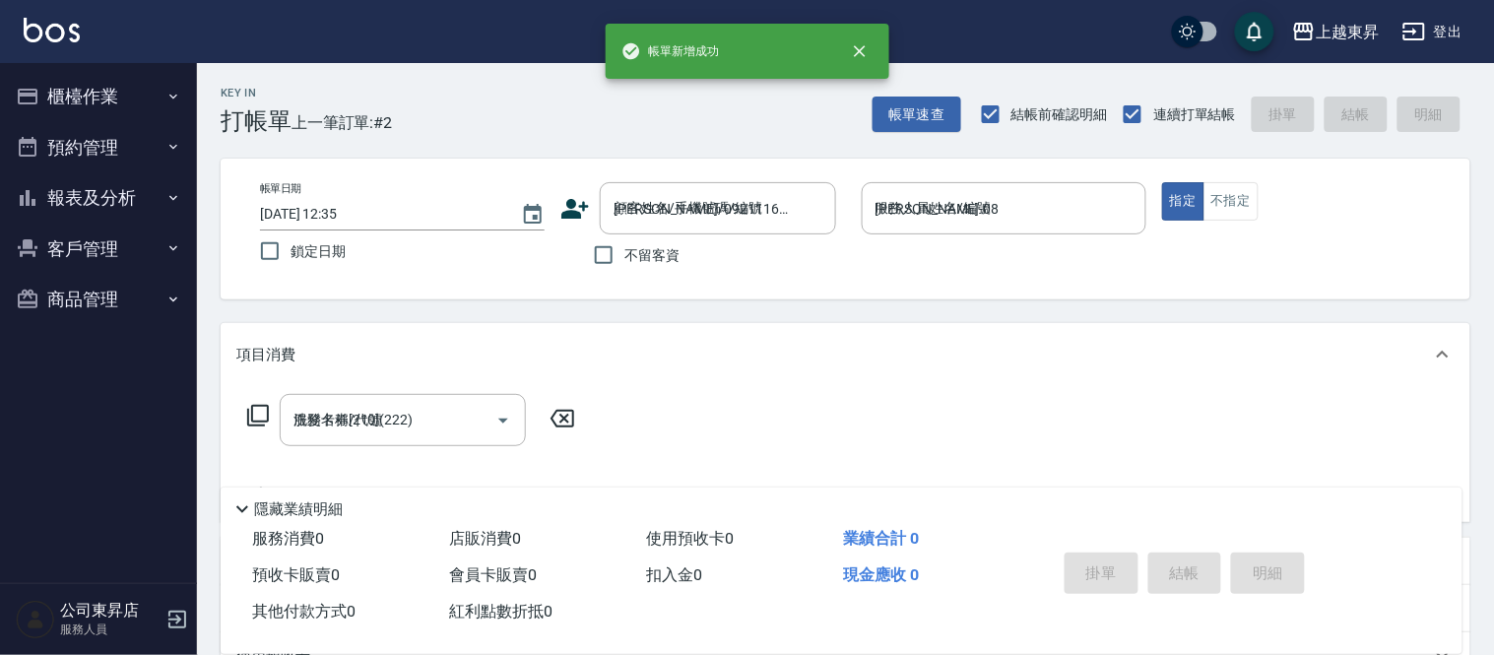
type input "[DATE] 12:42"
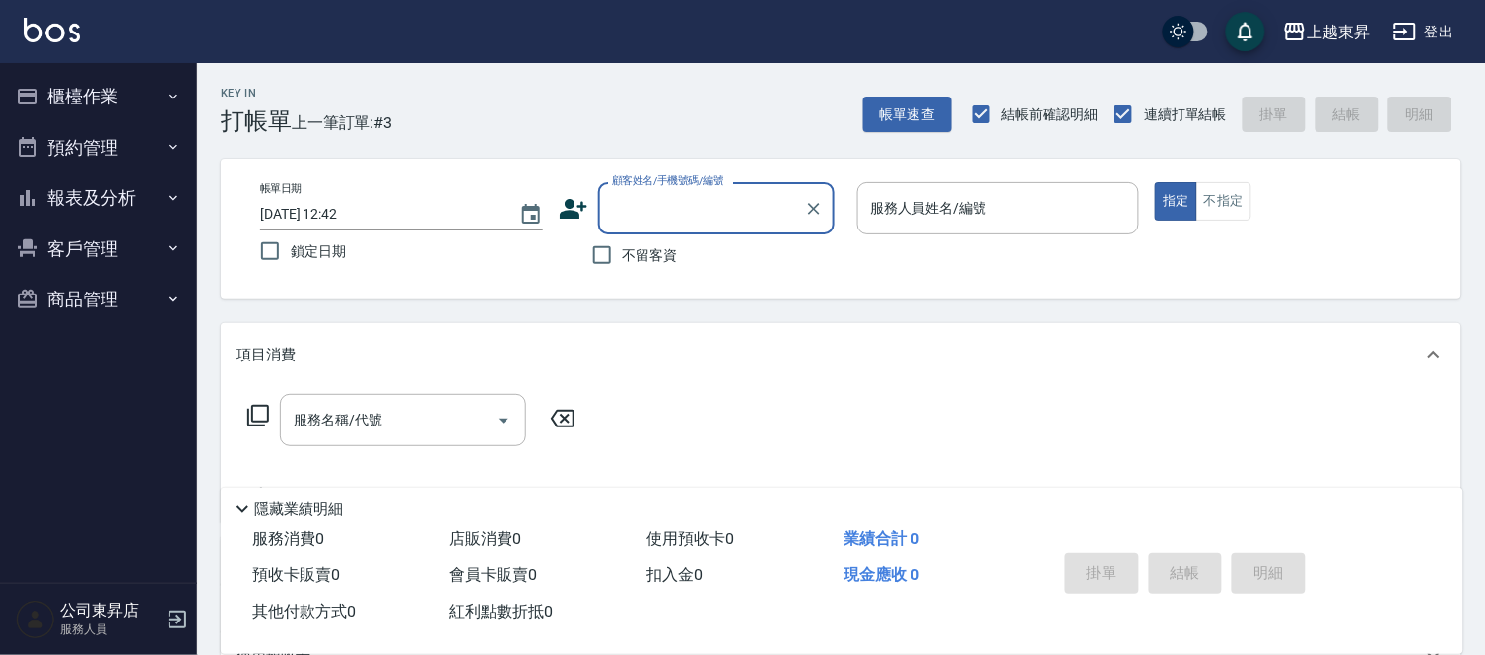
click at [633, 211] on input "顧客姓名/手機號碼/編號" at bounding box center [701, 208] width 189 height 34
type input "ㄍ"
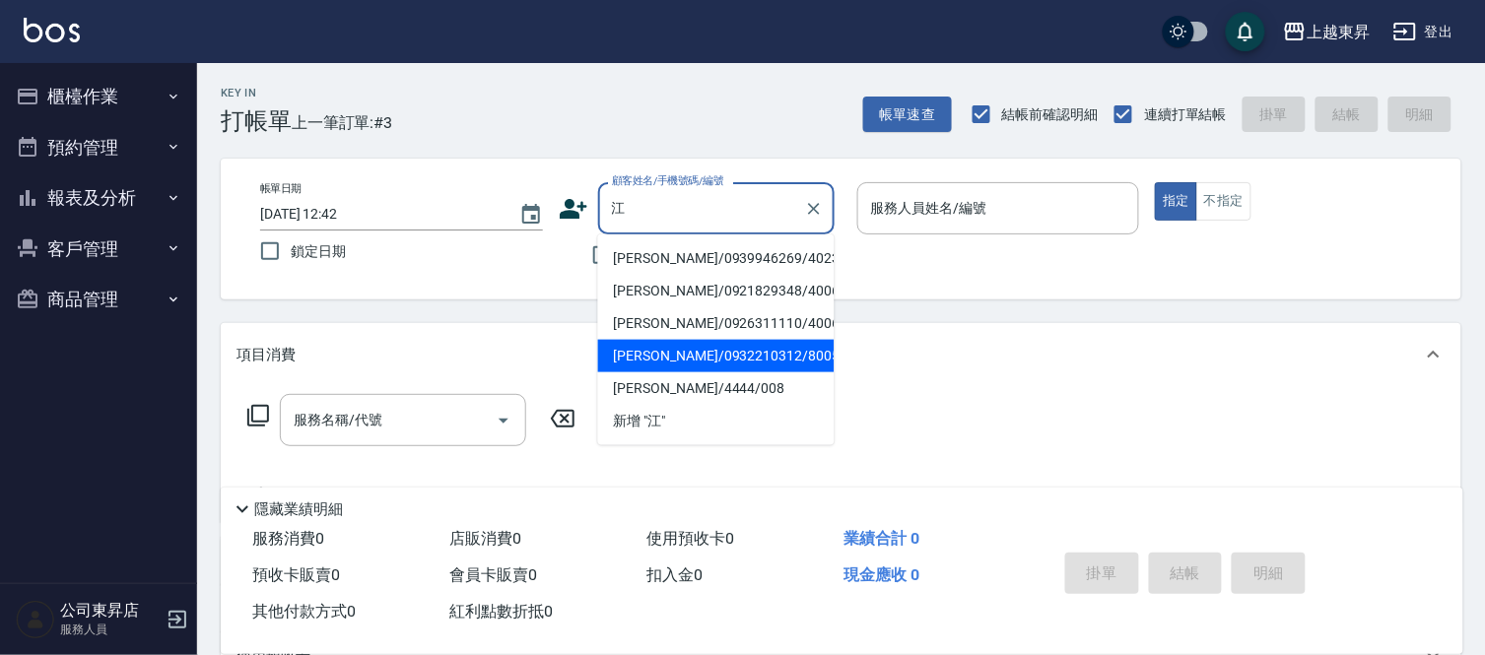
click at [674, 355] on li "[PERSON_NAME]/0932210312/80059" at bounding box center [716, 356] width 236 height 33
type input "[PERSON_NAME]/0932210312/80059"
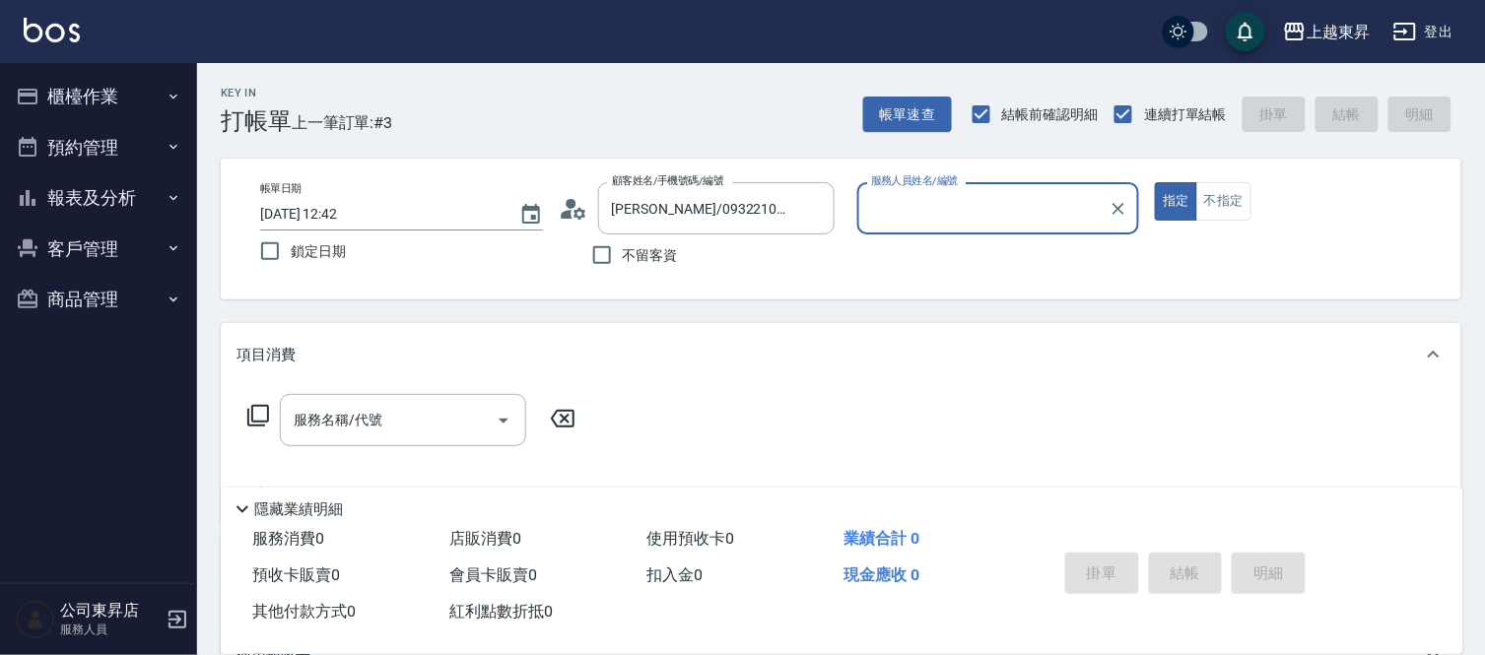
type input "[PERSON_NAME]-08"
click at [347, 426] on div "服務名稱/代號 服務名稱/代號" at bounding box center [403, 420] width 246 height 52
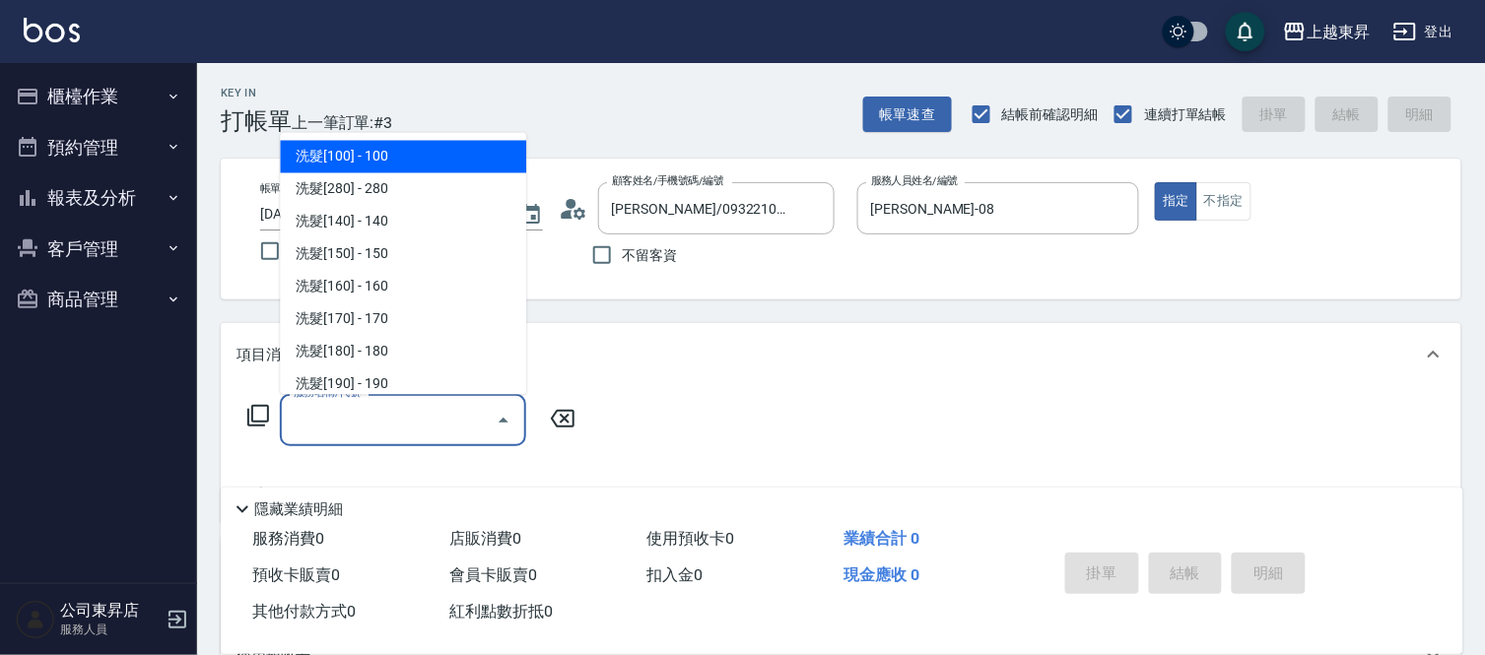
click at [396, 153] on span "洗髮[100] - 100" at bounding box center [403, 157] width 246 height 33
type input "洗髮[100](201)"
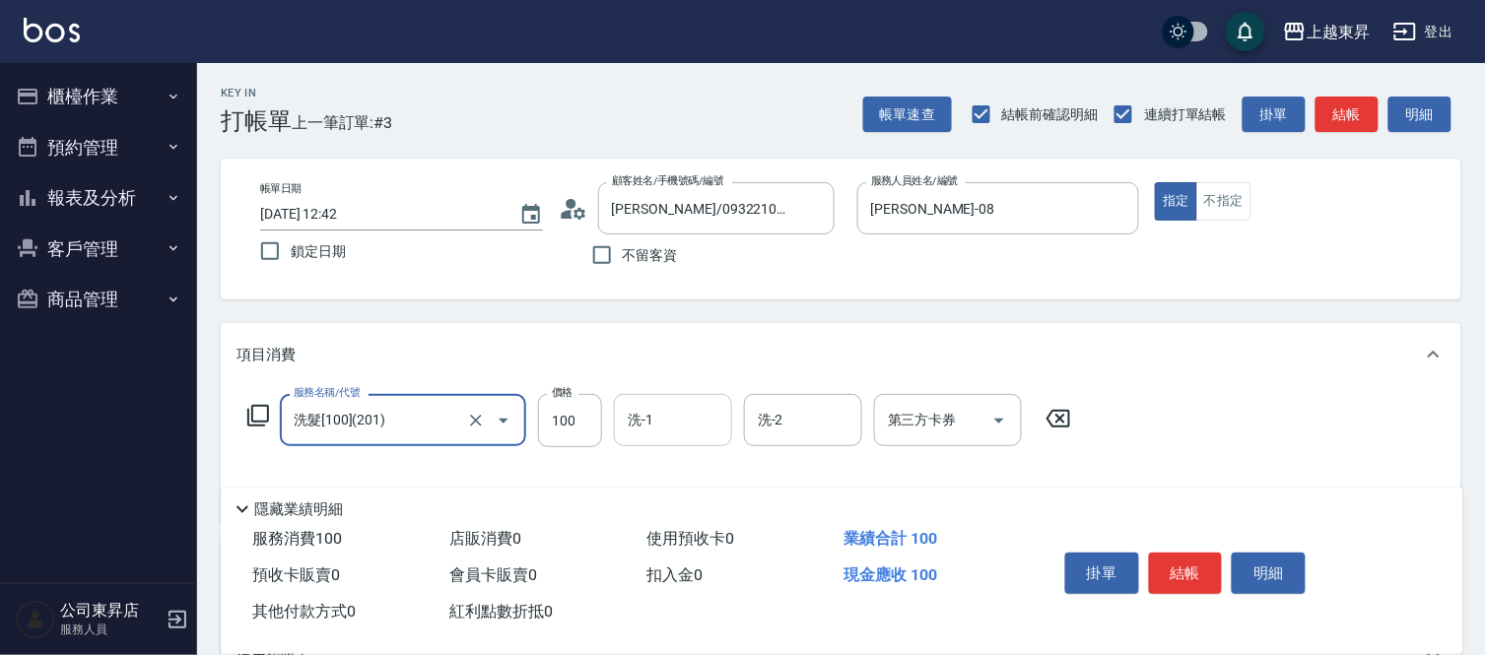
click at [680, 433] on input "洗-1" at bounding box center [673, 420] width 100 height 34
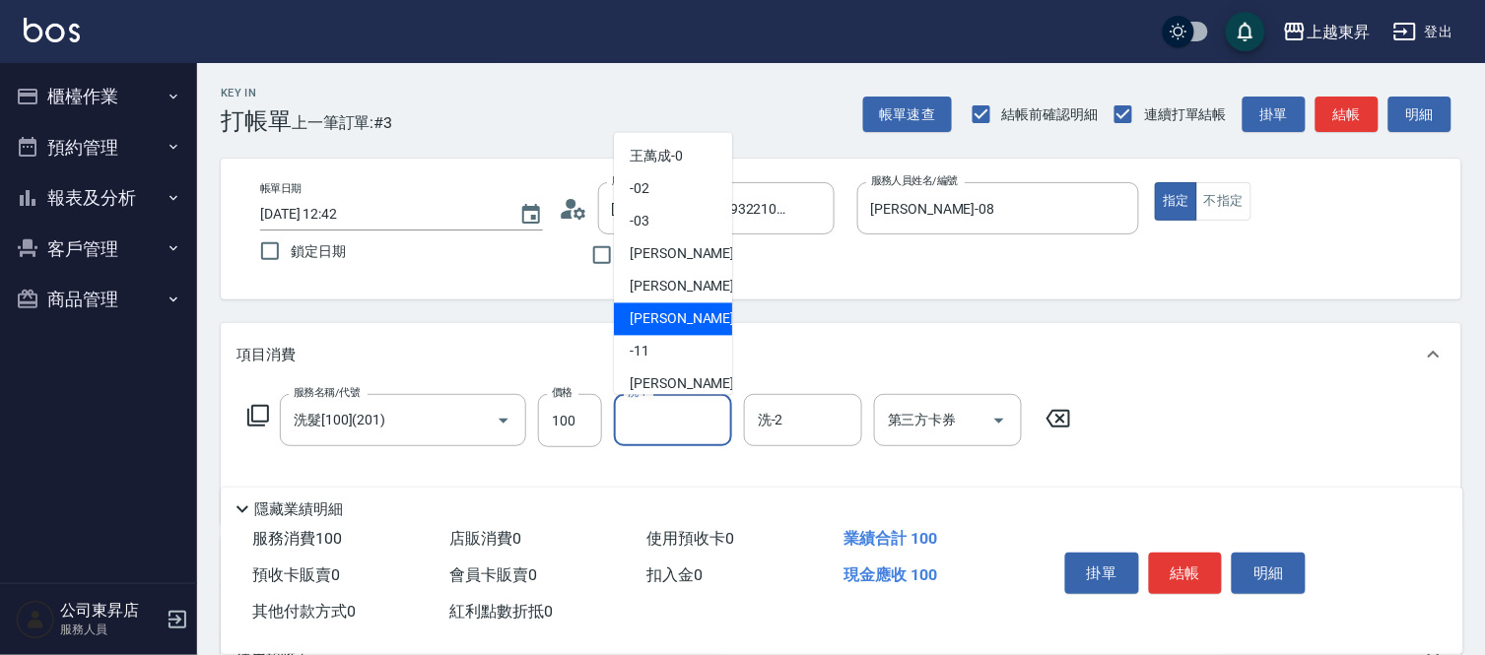
scroll to position [219, 0]
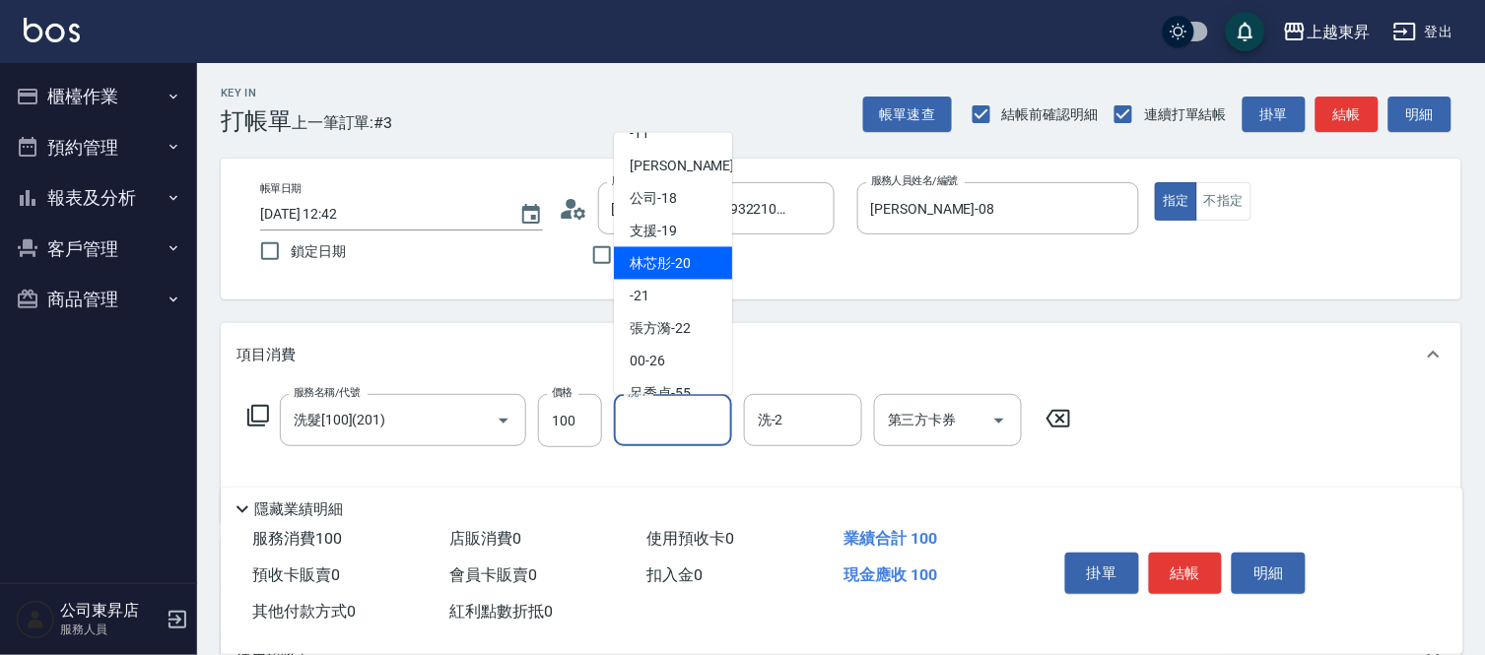
click at [676, 263] on span "林芯彤 -20" at bounding box center [660, 263] width 61 height 21
type input "林芯彤-20"
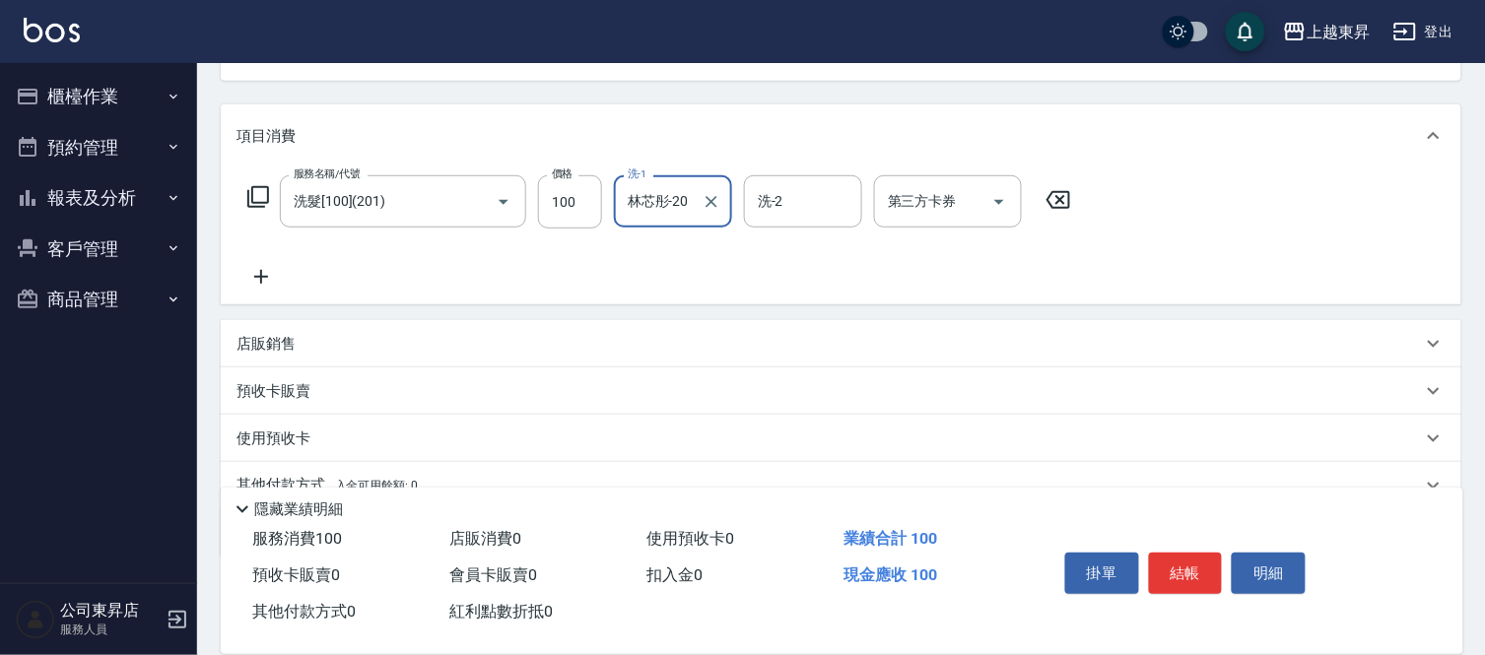
click at [266, 274] on icon at bounding box center [260, 277] width 49 height 24
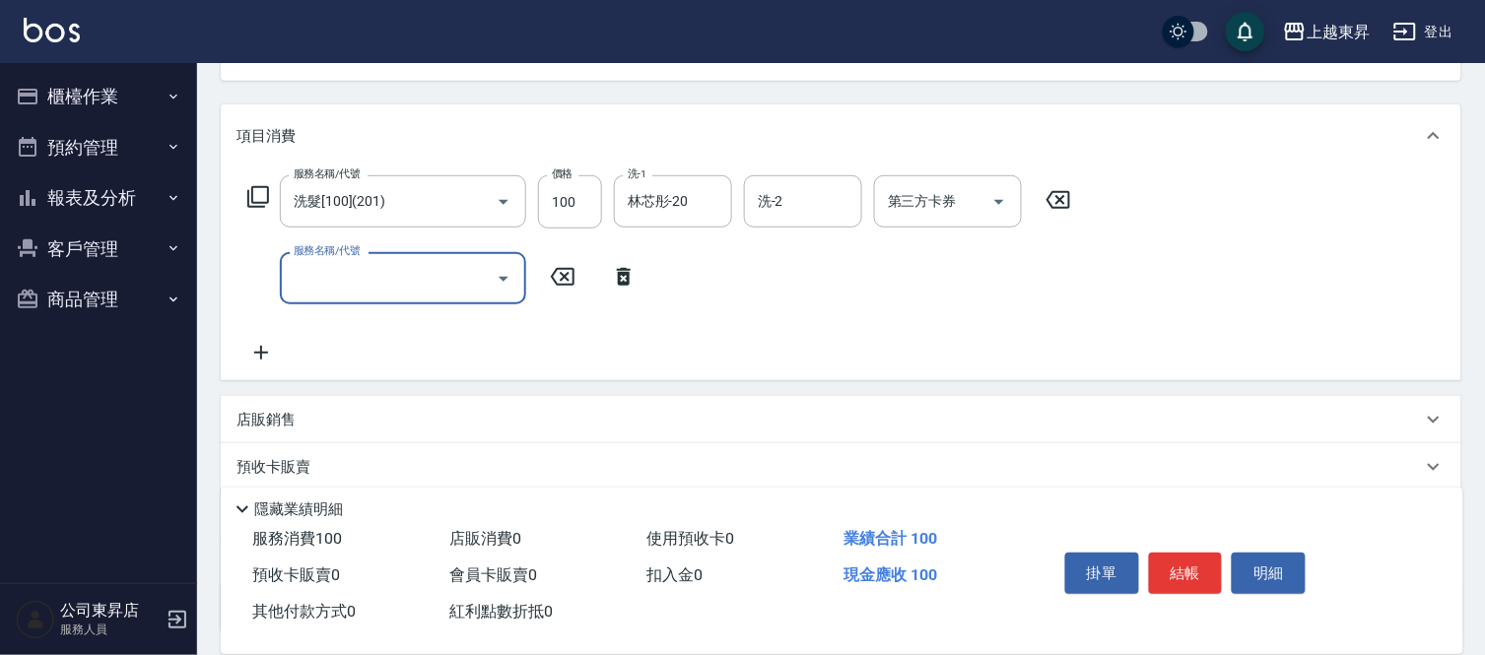
click at [272, 359] on icon at bounding box center [260, 353] width 49 height 24
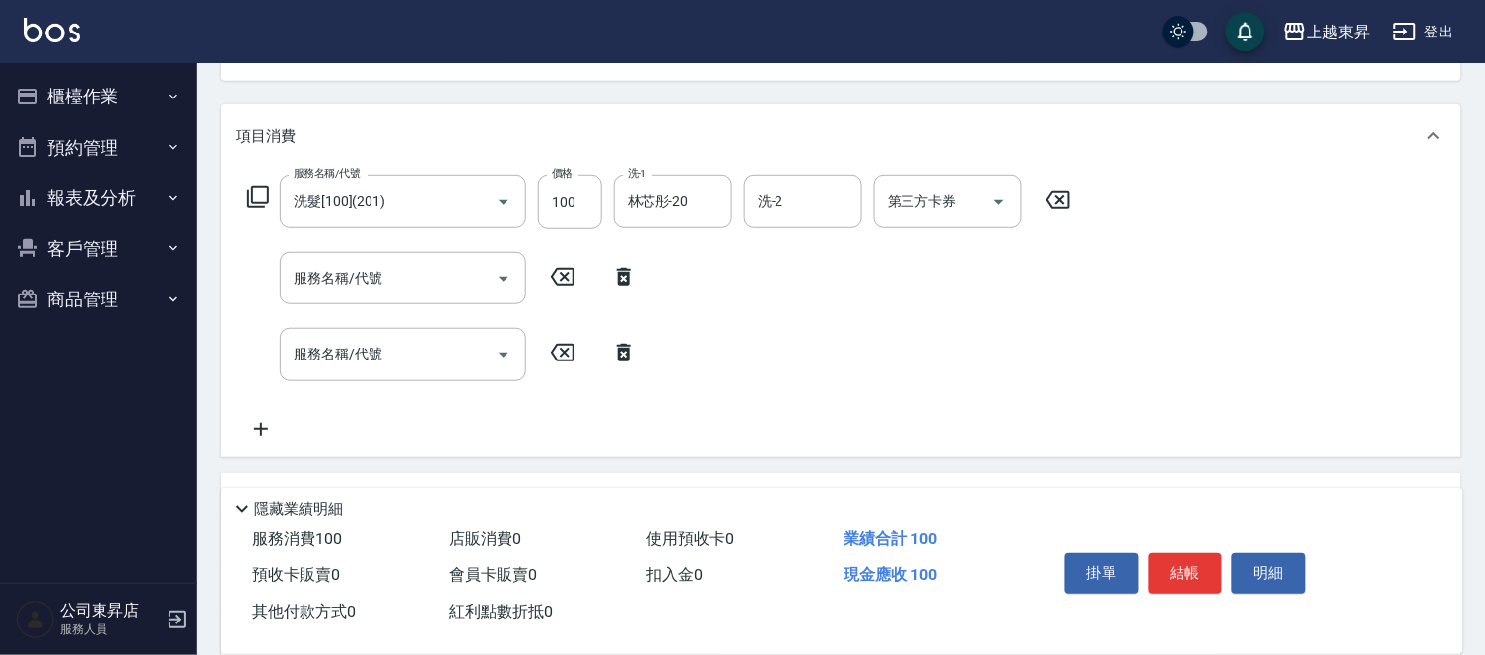
click at [260, 430] on icon at bounding box center [261, 430] width 14 height 14
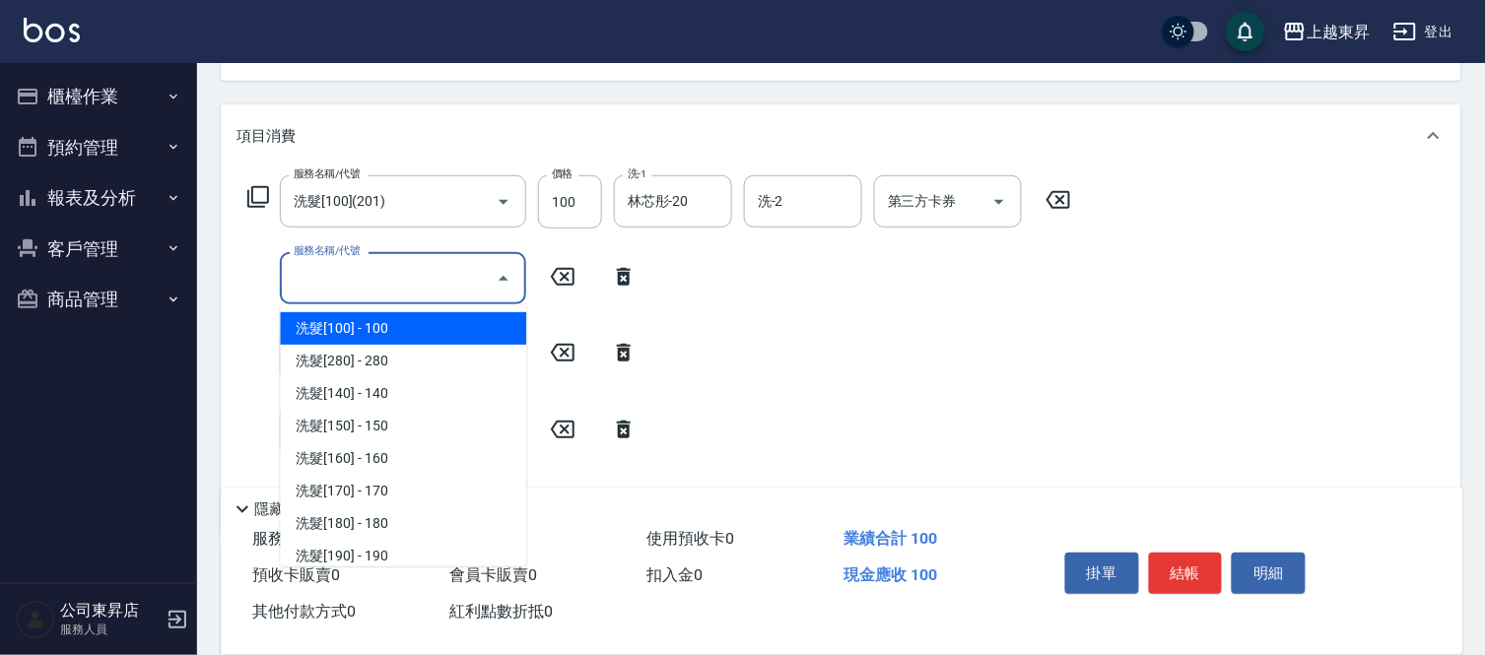
click at [333, 274] on div "服務名稱/代號 服務名稱/代號" at bounding box center [403, 278] width 246 height 52
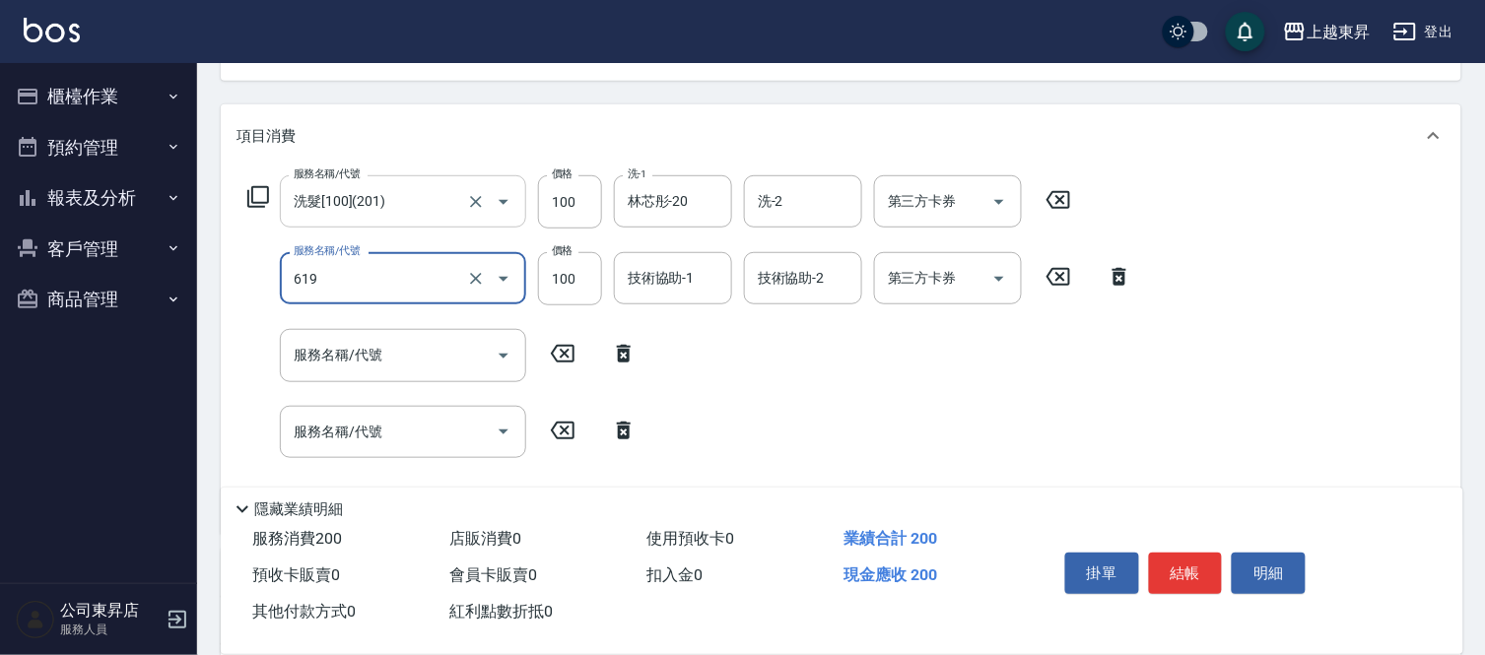
type input "[PERSON_NAME].玻酸.晶膜.水療(619)"
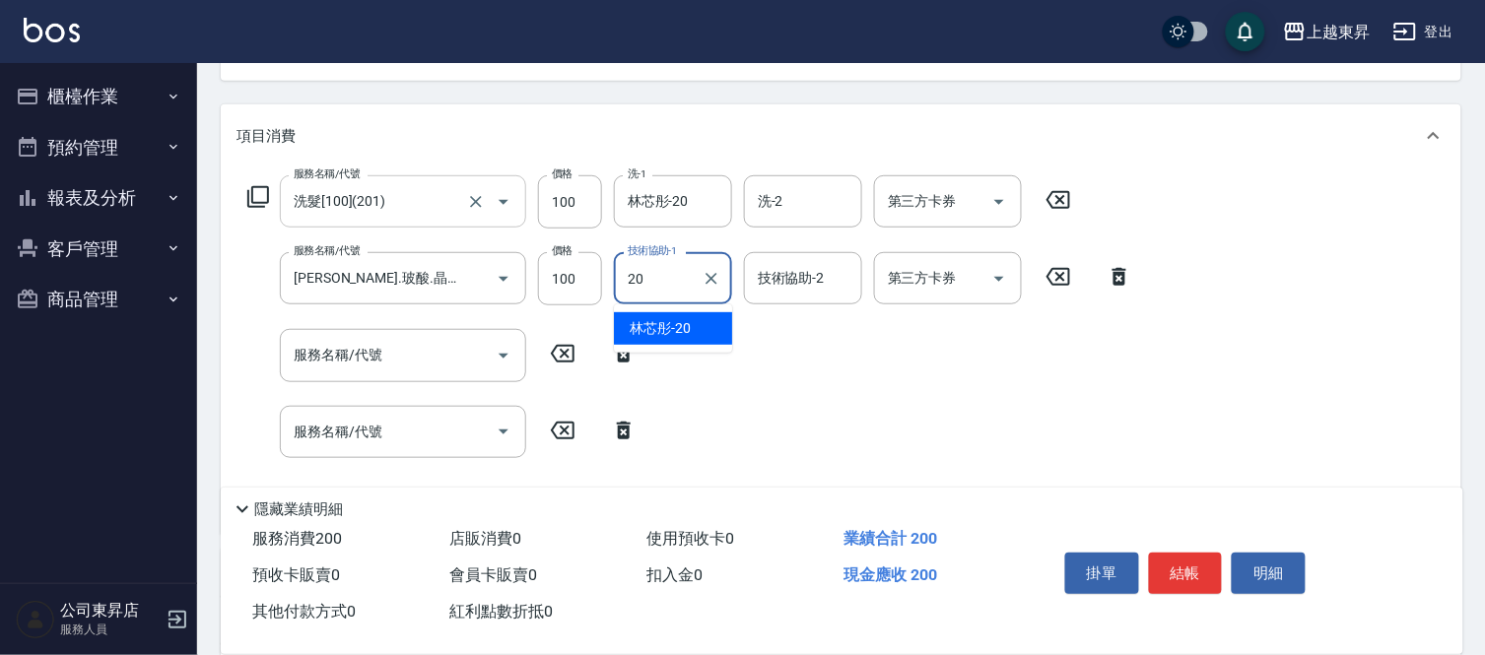
type input "林芯彤-20"
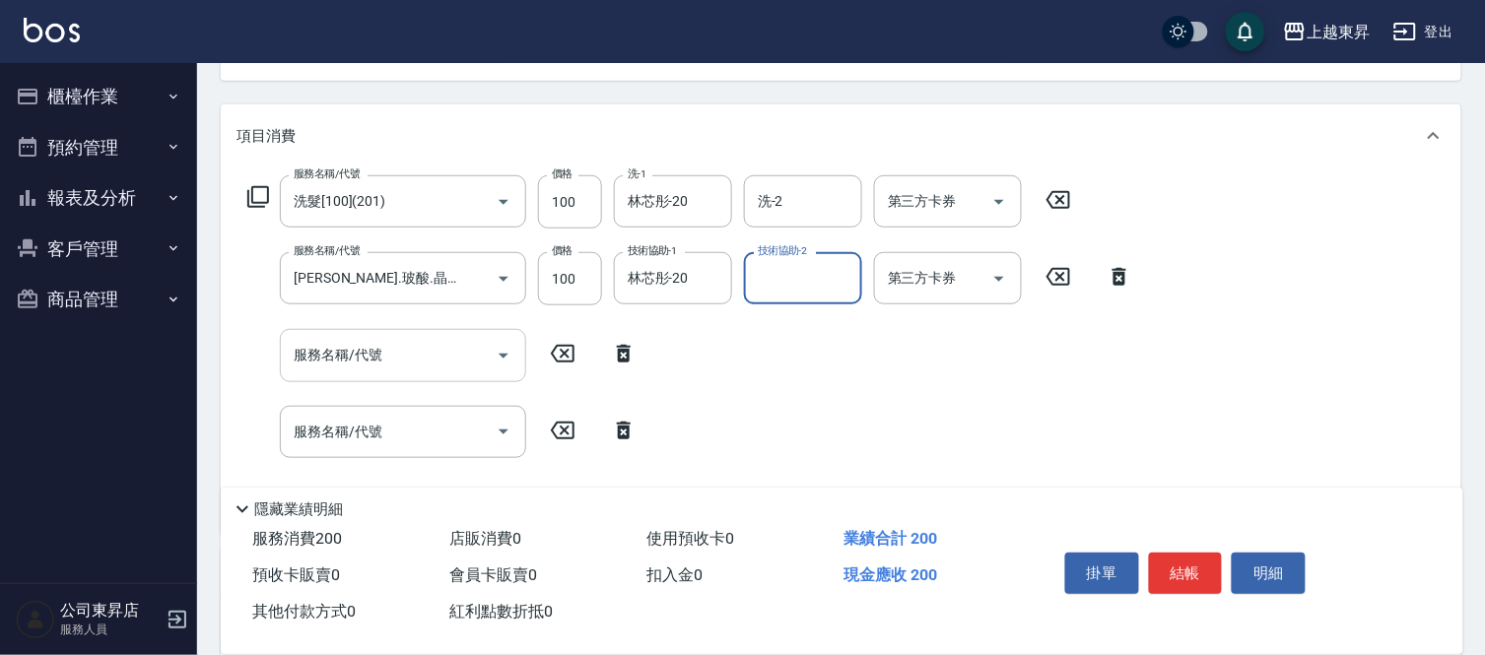
click at [321, 366] on input "服務名稱/代號" at bounding box center [388, 355] width 199 height 34
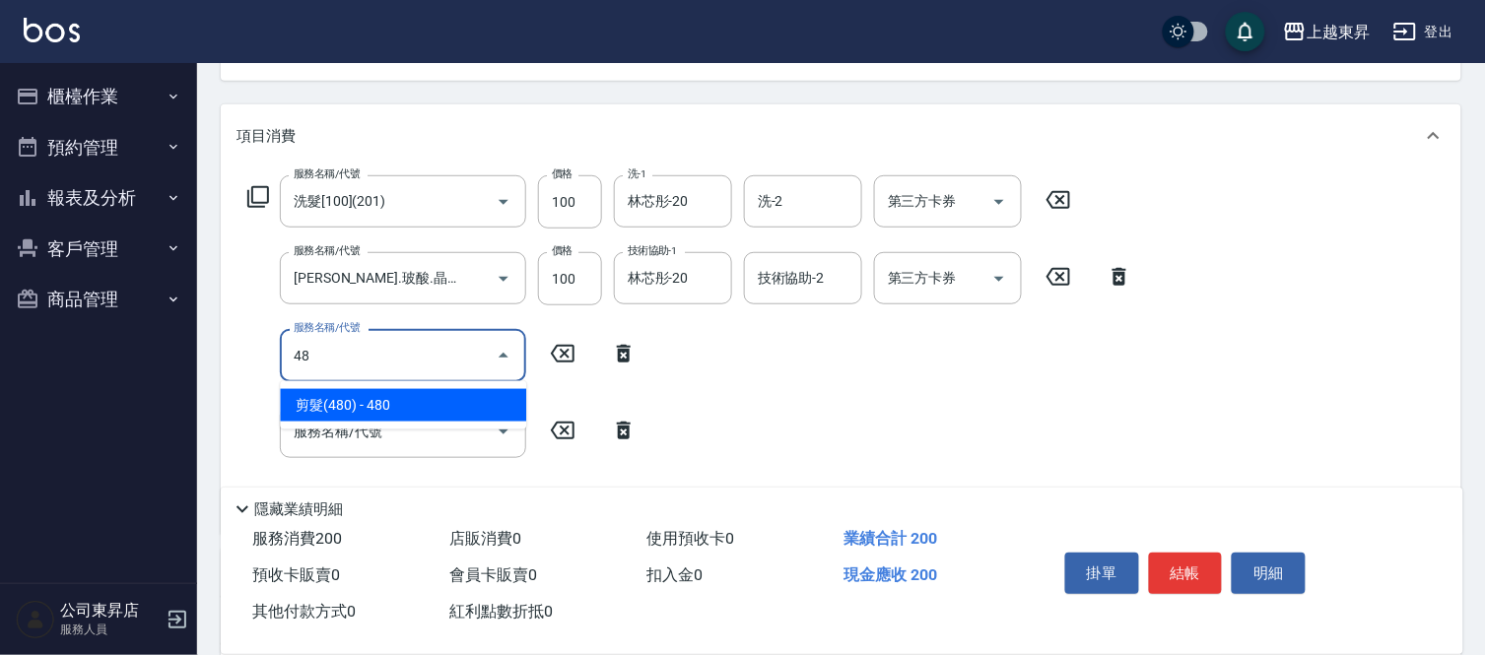
click at [384, 401] on span "剪髮(480) - 480" at bounding box center [403, 405] width 246 height 33
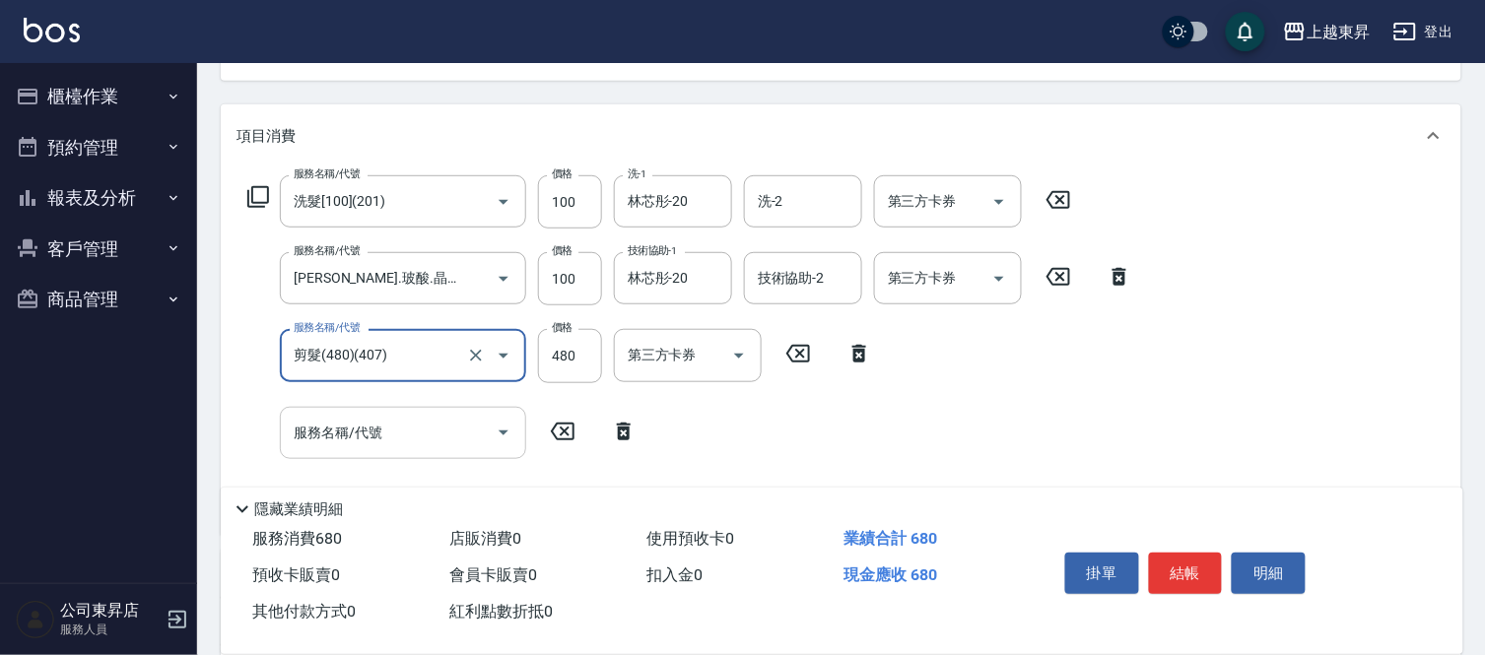
type input "剪髮(480)(407)"
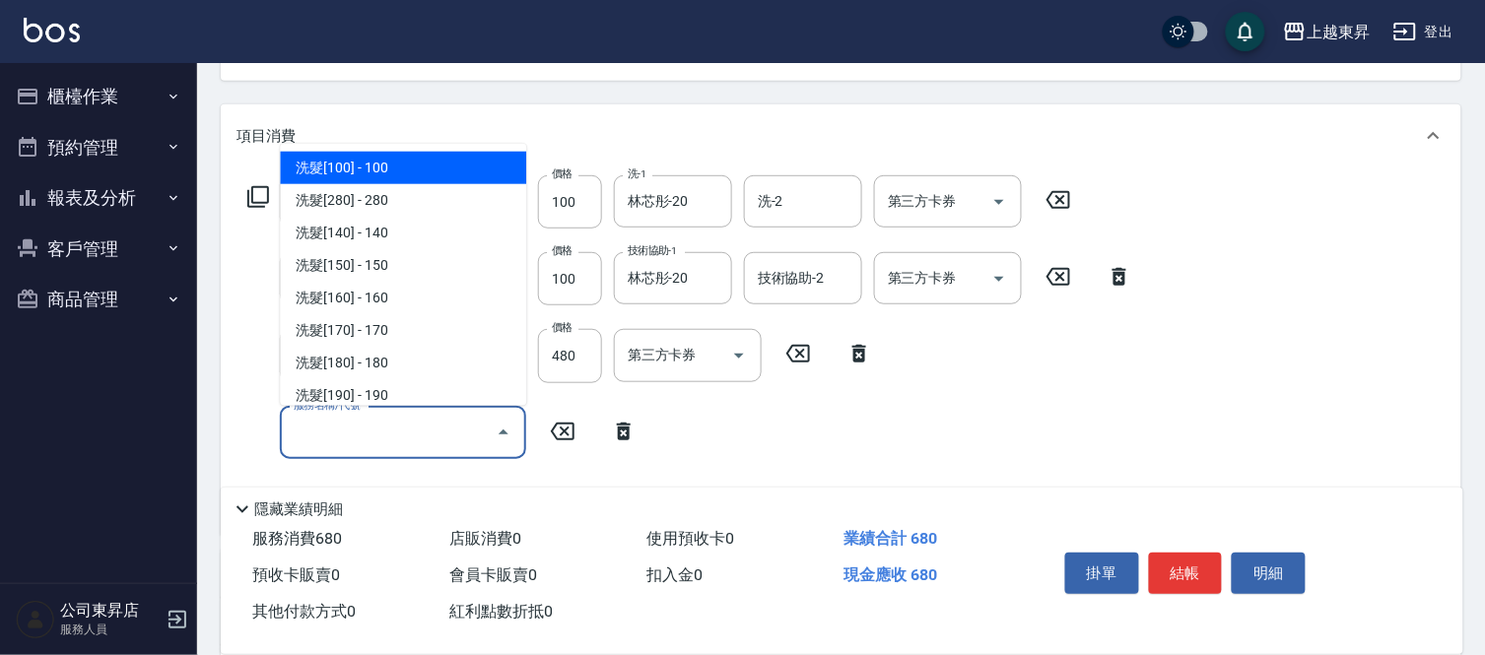
click at [375, 445] on input "服務名稱/代號" at bounding box center [388, 433] width 199 height 34
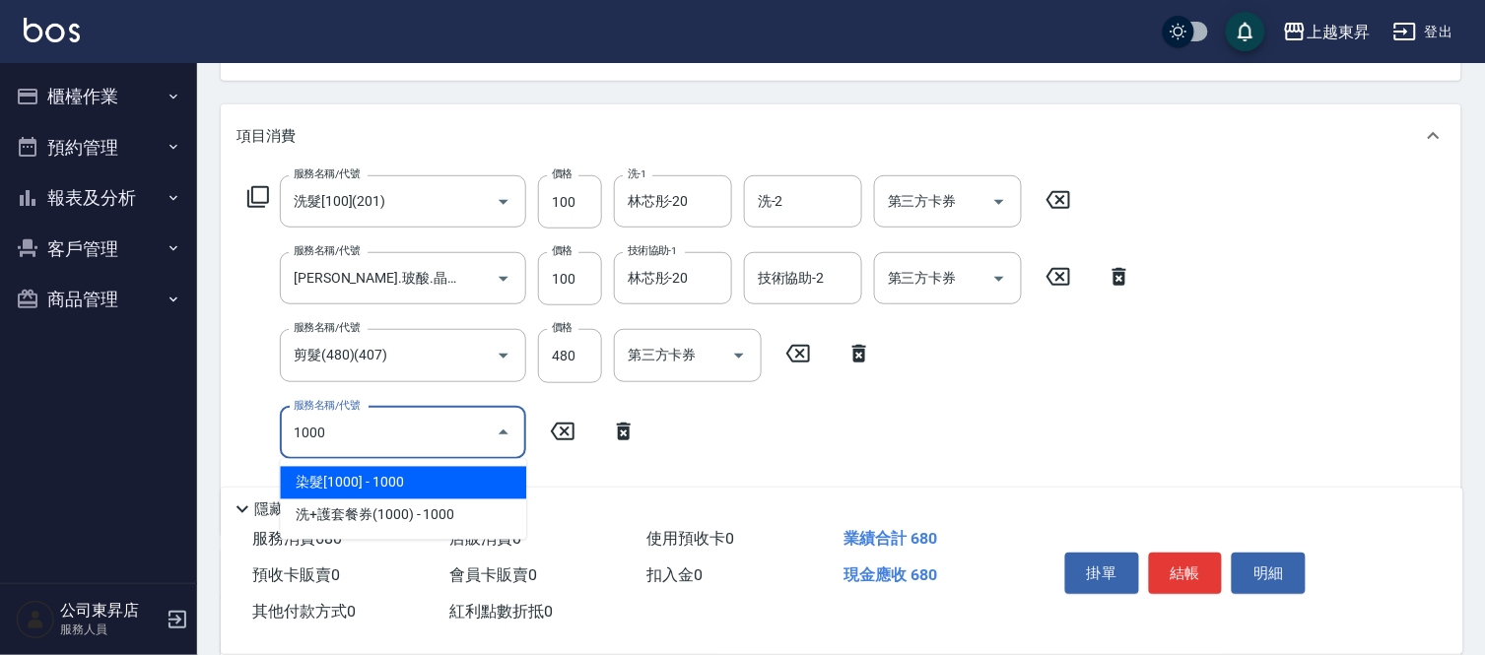
click at [348, 477] on span "染髮[1000] - 1000" at bounding box center [403, 483] width 246 height 33
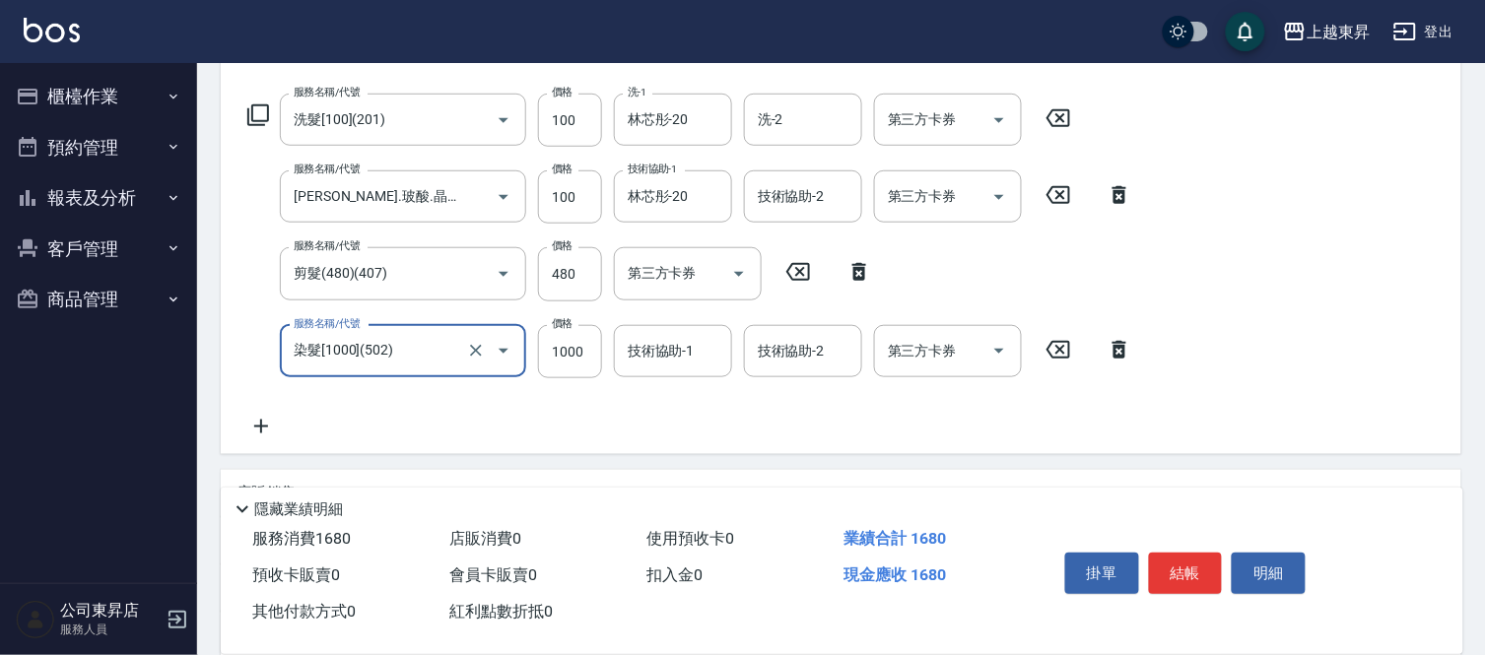
scroll to position [537, 0]
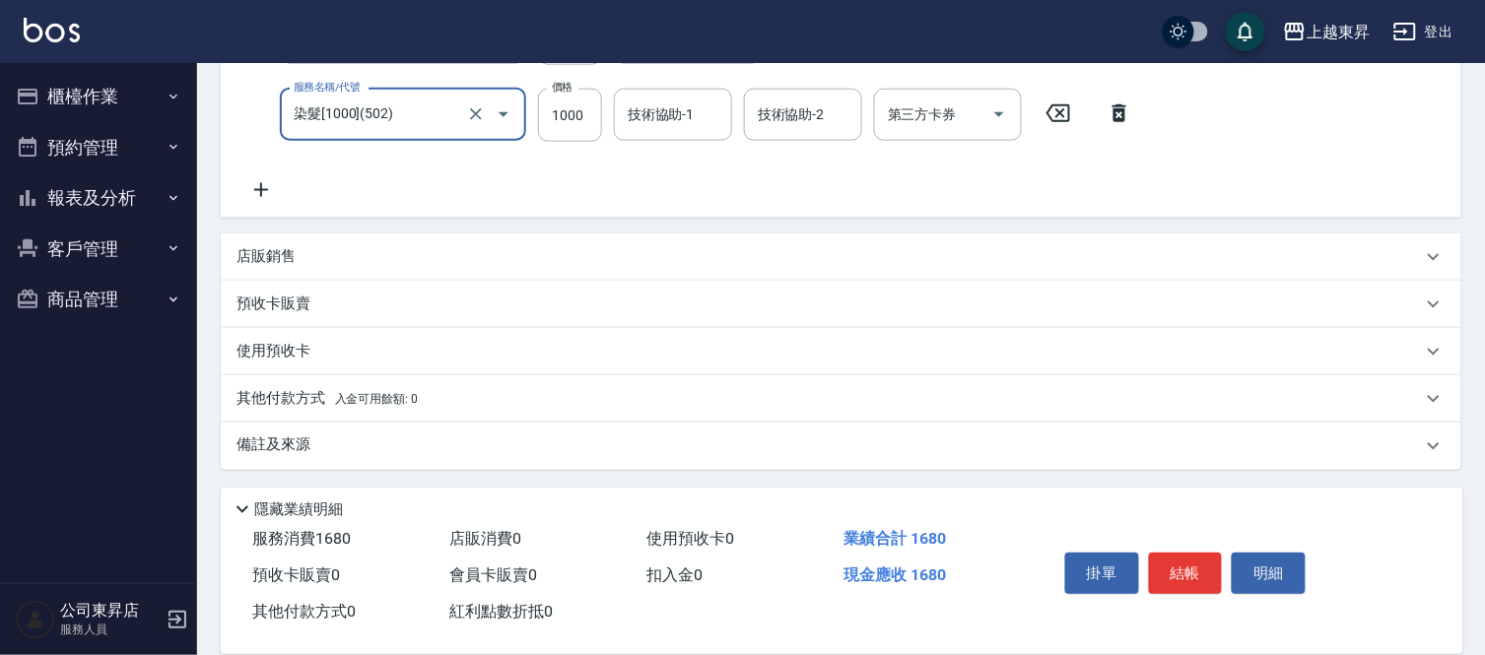
type input "染髮[1000](502)"
click at [297, 263] on div "店販銷售" at bounding box center [828, 256] width 1185 height 21
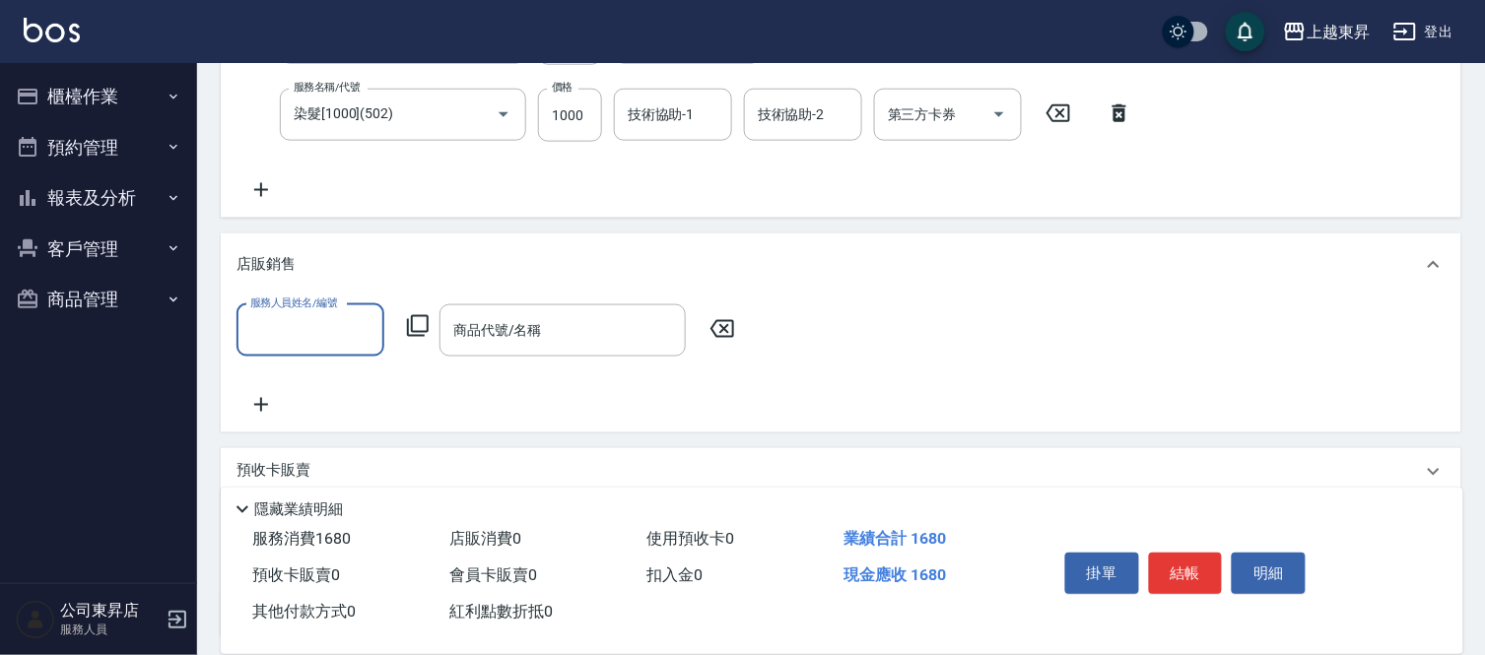
scroll to position [0, 0]
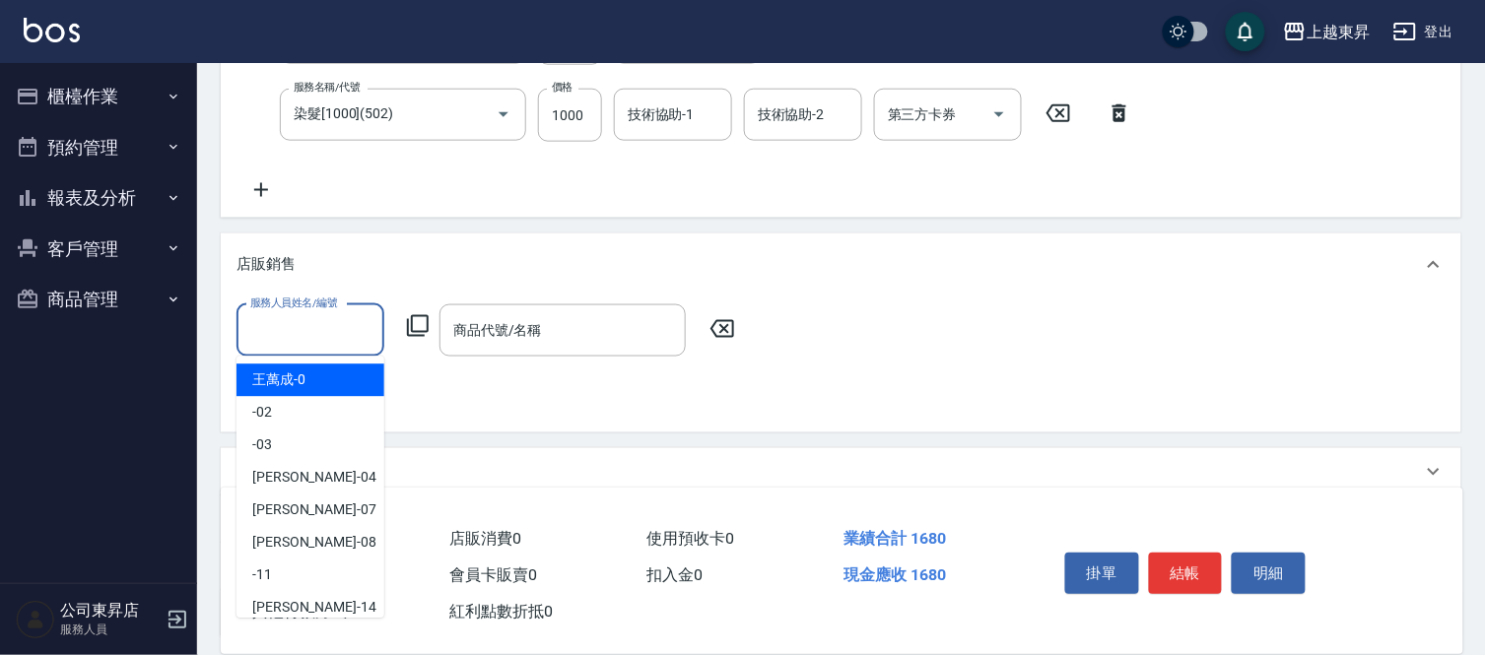
click at [302, 333] on input "服務人員姓名/編號" at bounding box center [310, 330] width 130 height 34
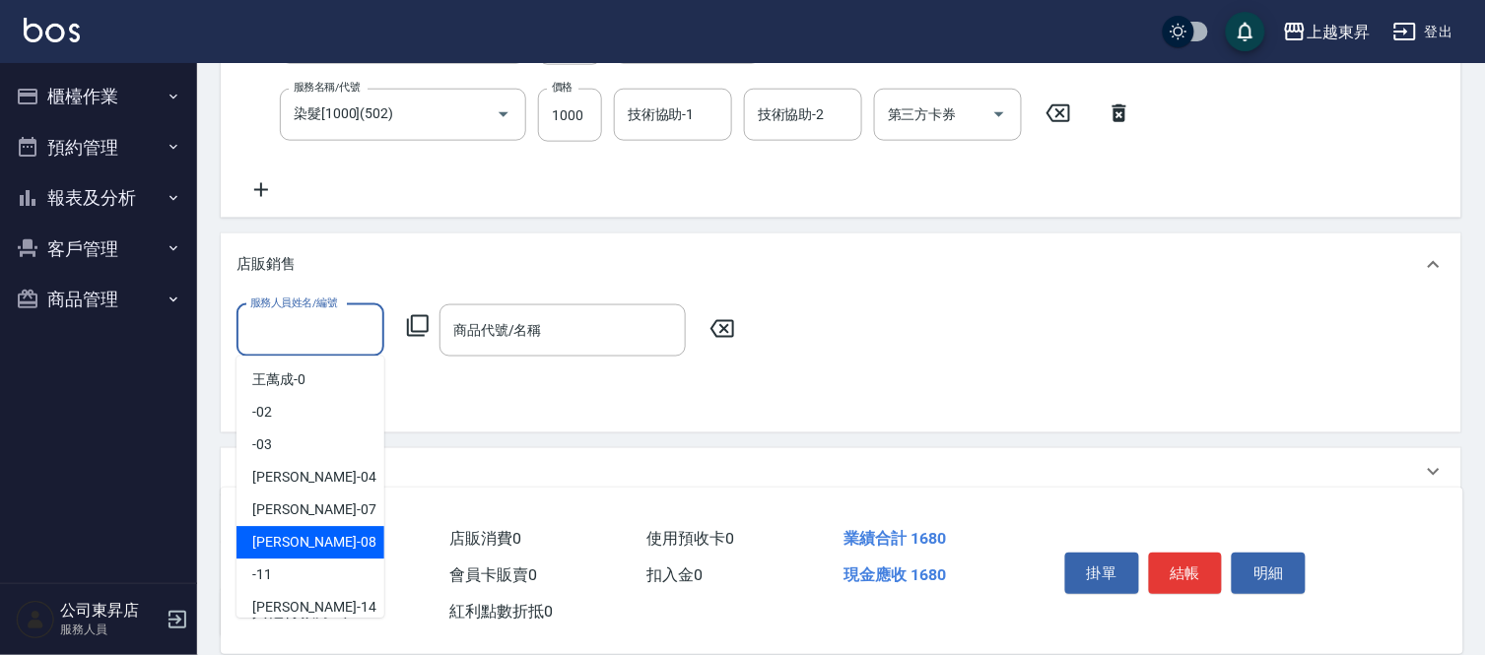
click at [308, 542] on span "[PERSON_NAME]-08" at bounding box center [314, 543] width 124 height 21
type input "[PERSON_NAME]-08"
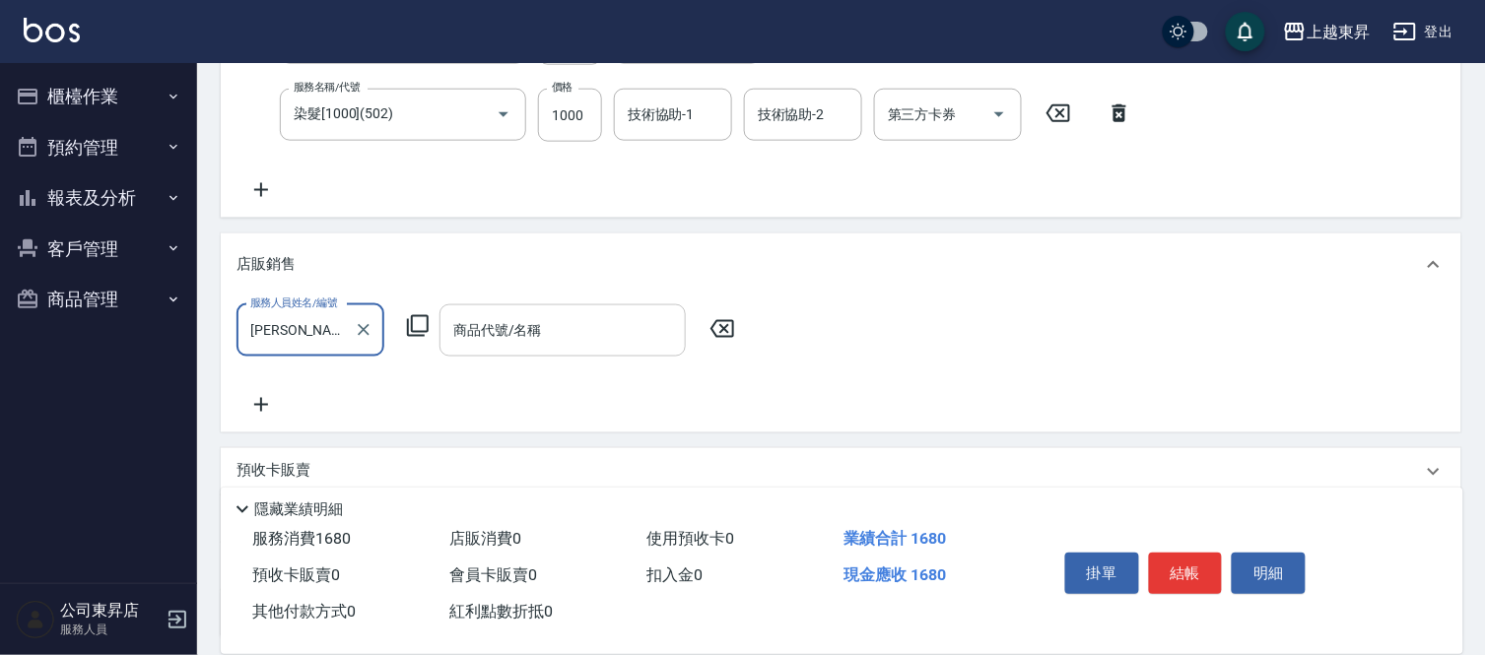
click at [493, 332] on input "商品代號/名稱" at bounding box center [562, 330] width 229 height 34
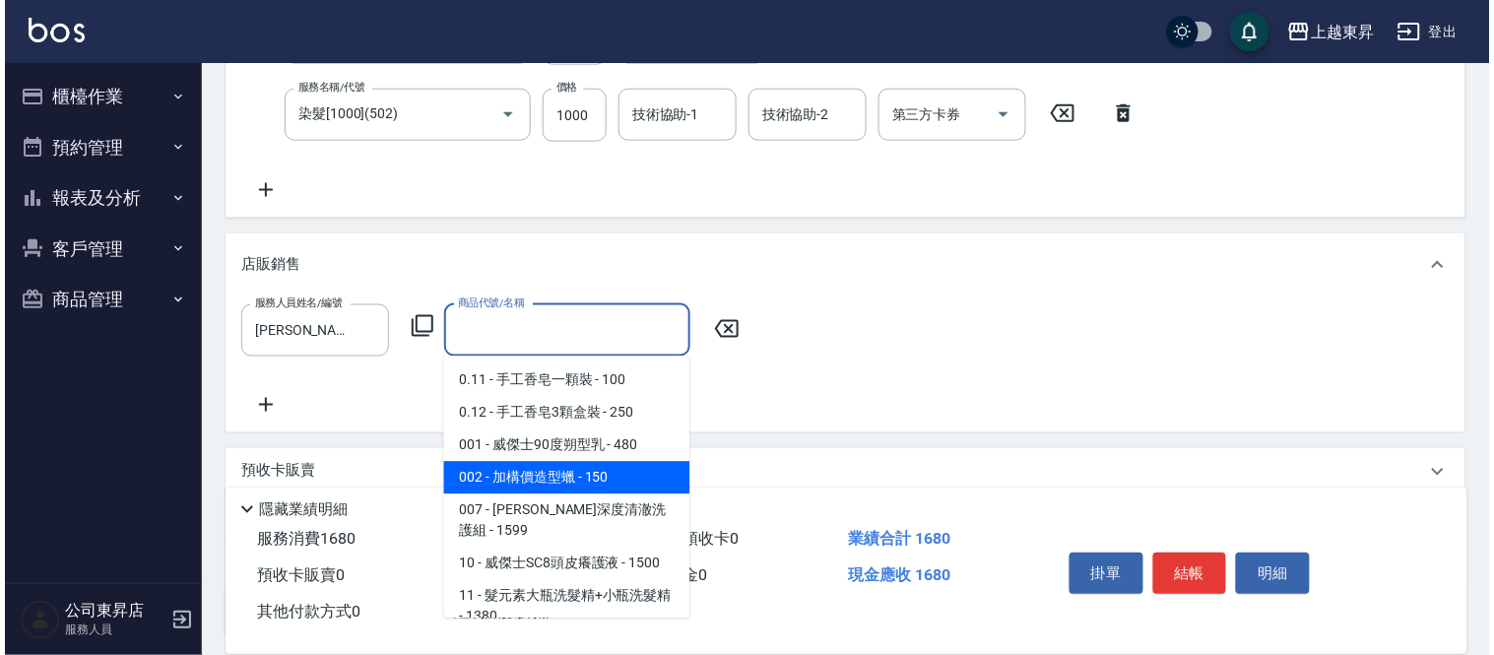
scroll to position [219, 0]
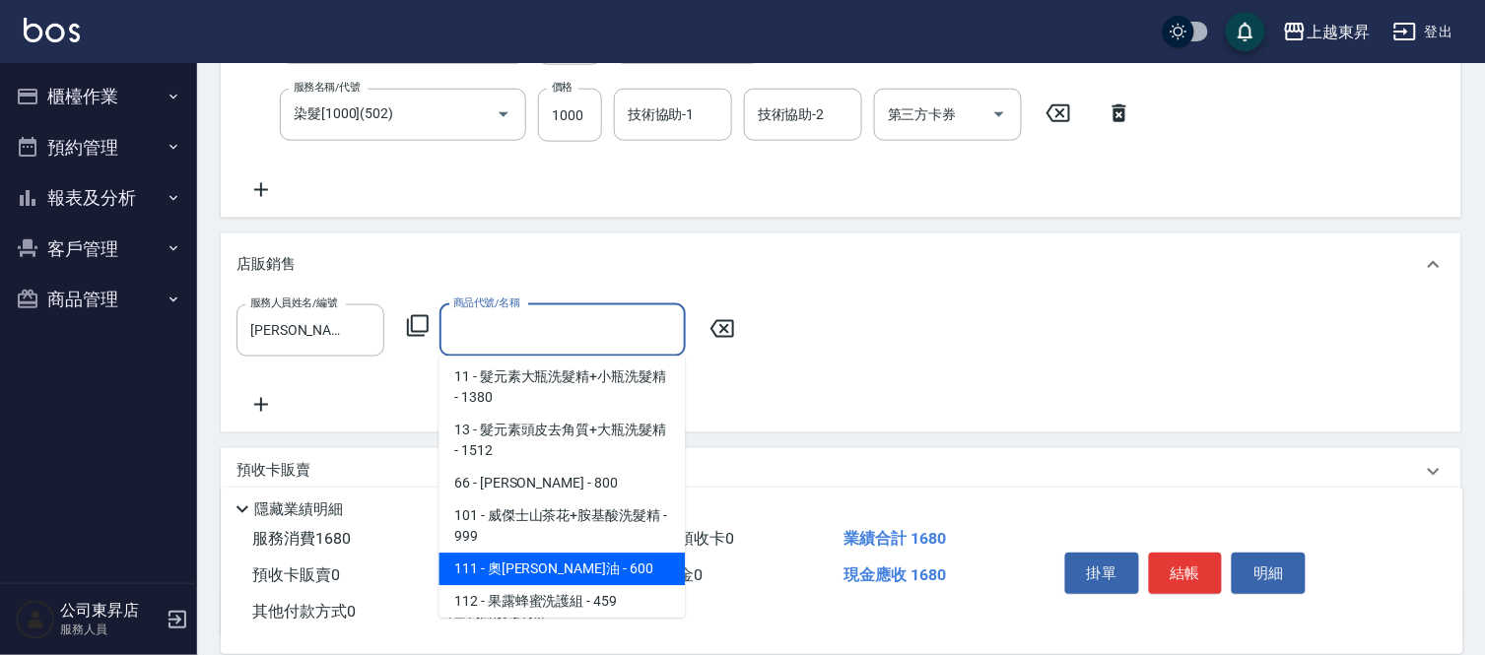
click at [554, 554] on span "111 - 奧[PERSON_NAME]油 - 600" at bounding box center [562, 570] width 246 height 33
type input "奧[PERSON_NAME]油"
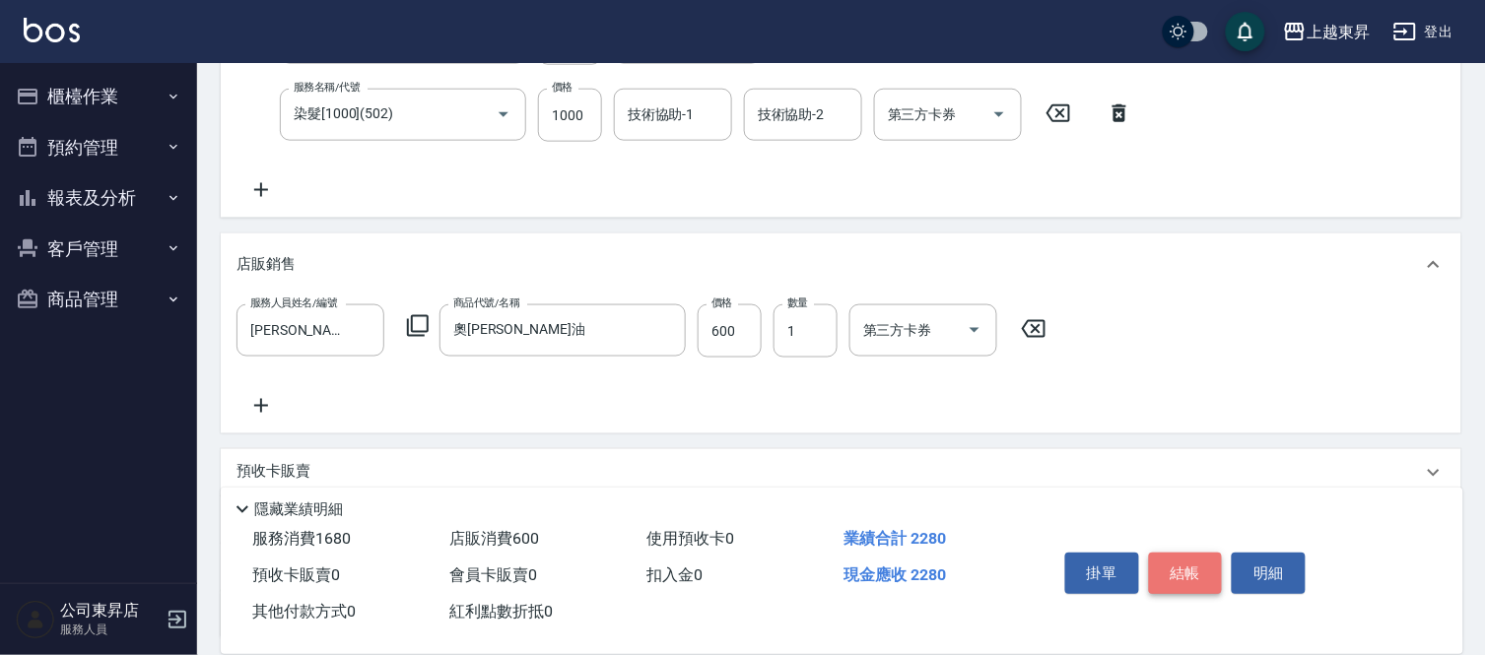
click at [1199, 555] on button "結帳" at bounding box center [1186, 573] width 74 height 41
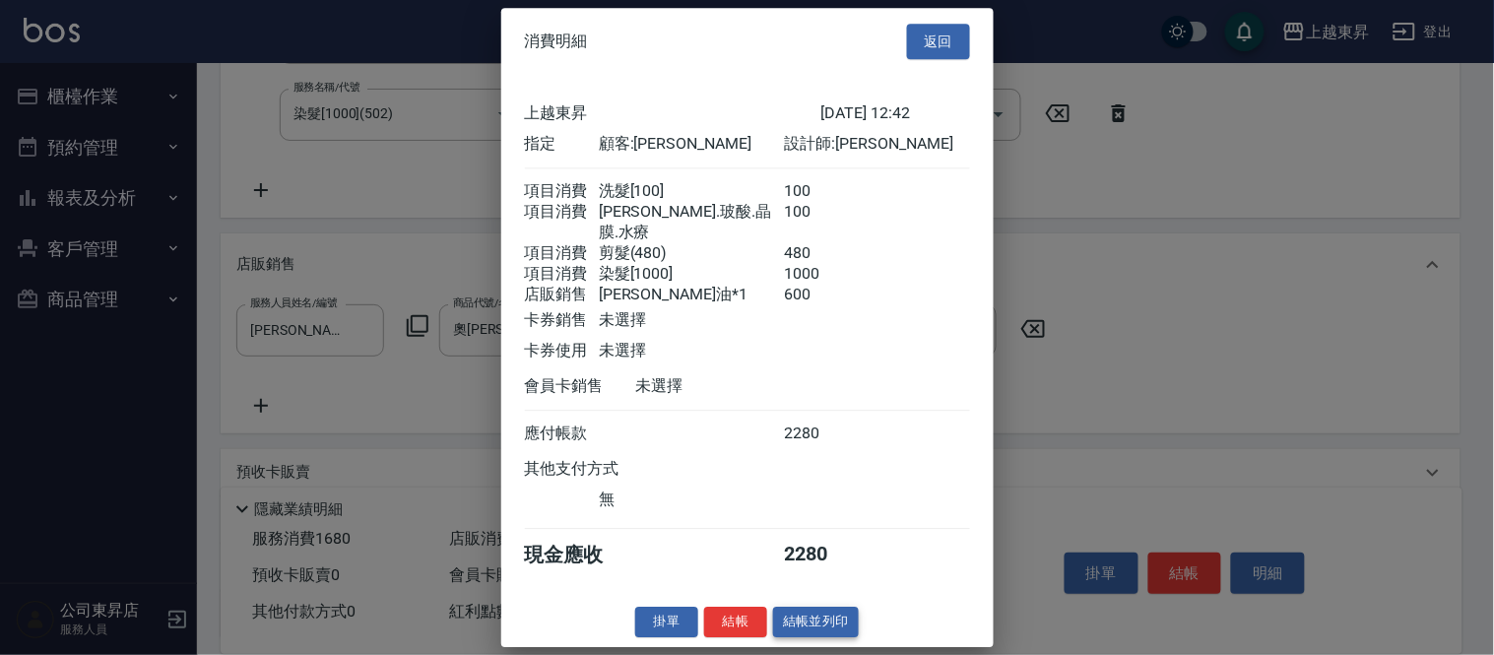
click at [837, 627] on button "結帳並列印" at bounding box center [816, 622] width 86 height 31
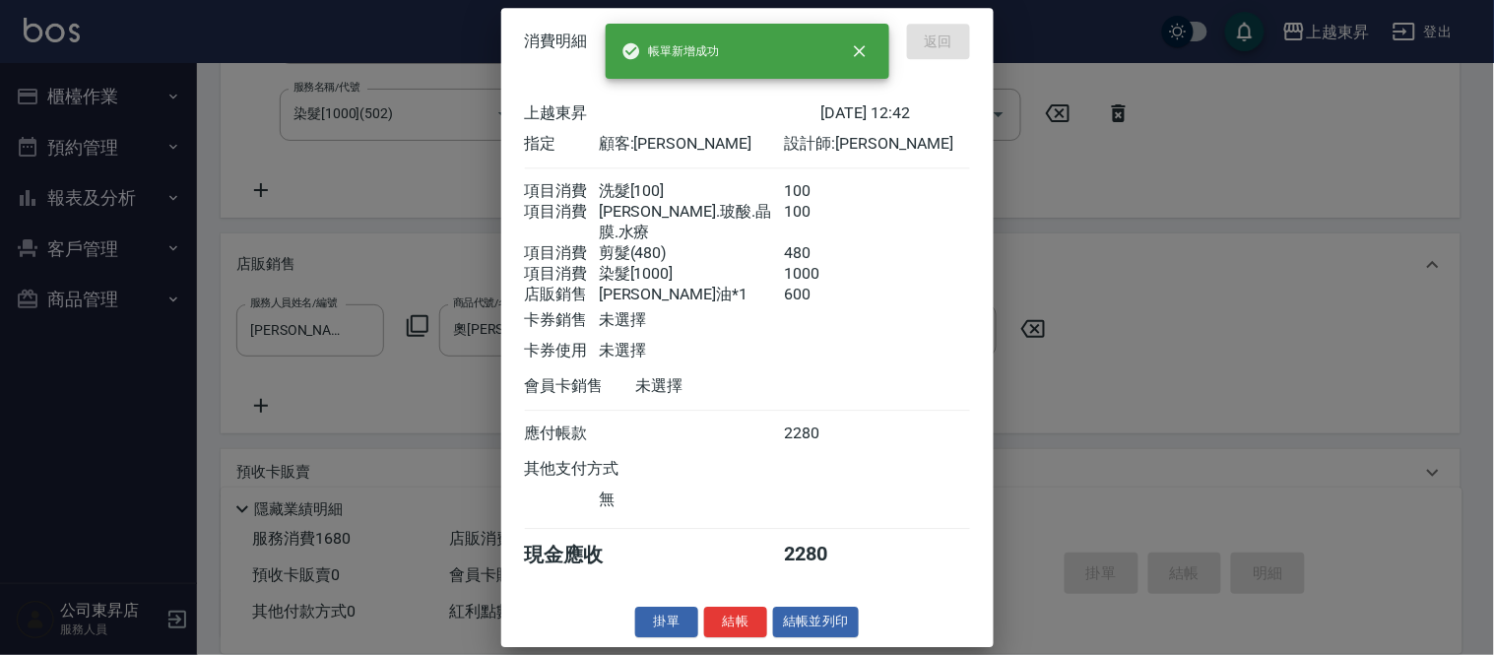
type input "[DATE] 12:43"
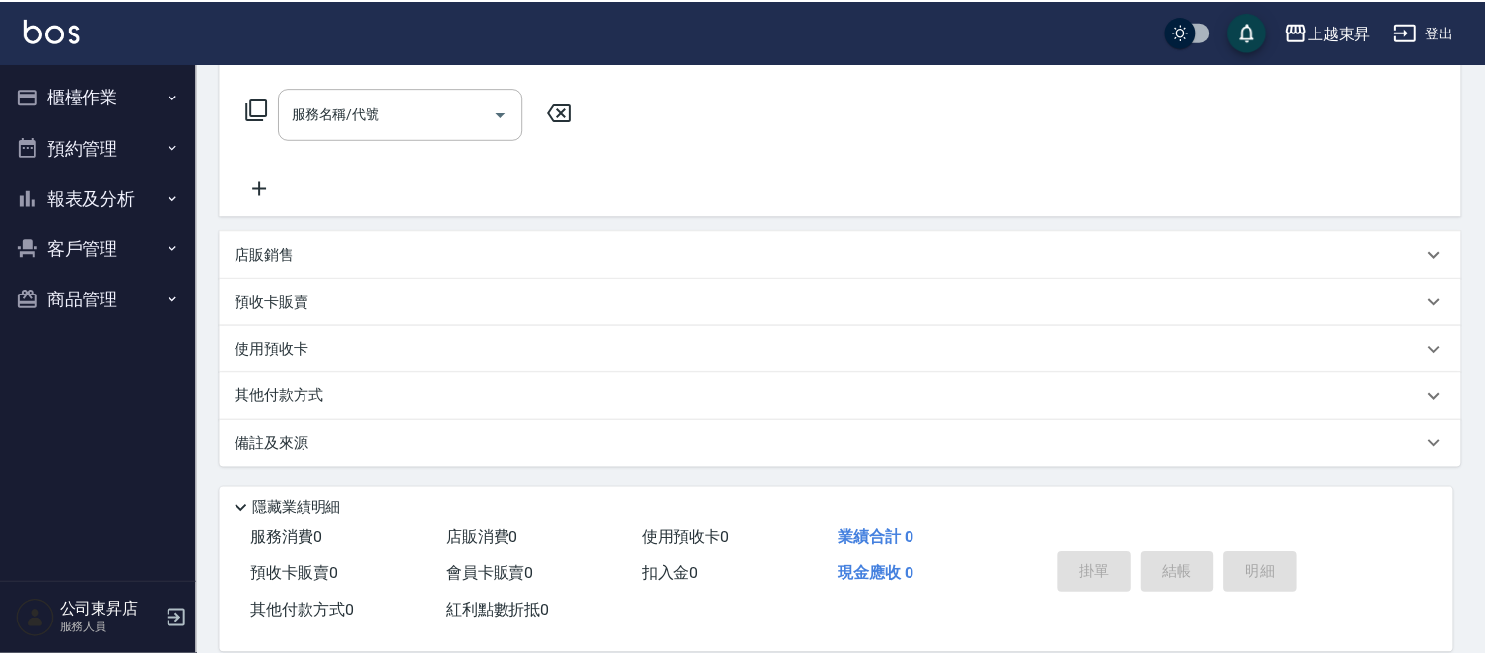
scroll to position [0, 0]
